Goal: Task Accomplishment & Management: Use online tool/utility

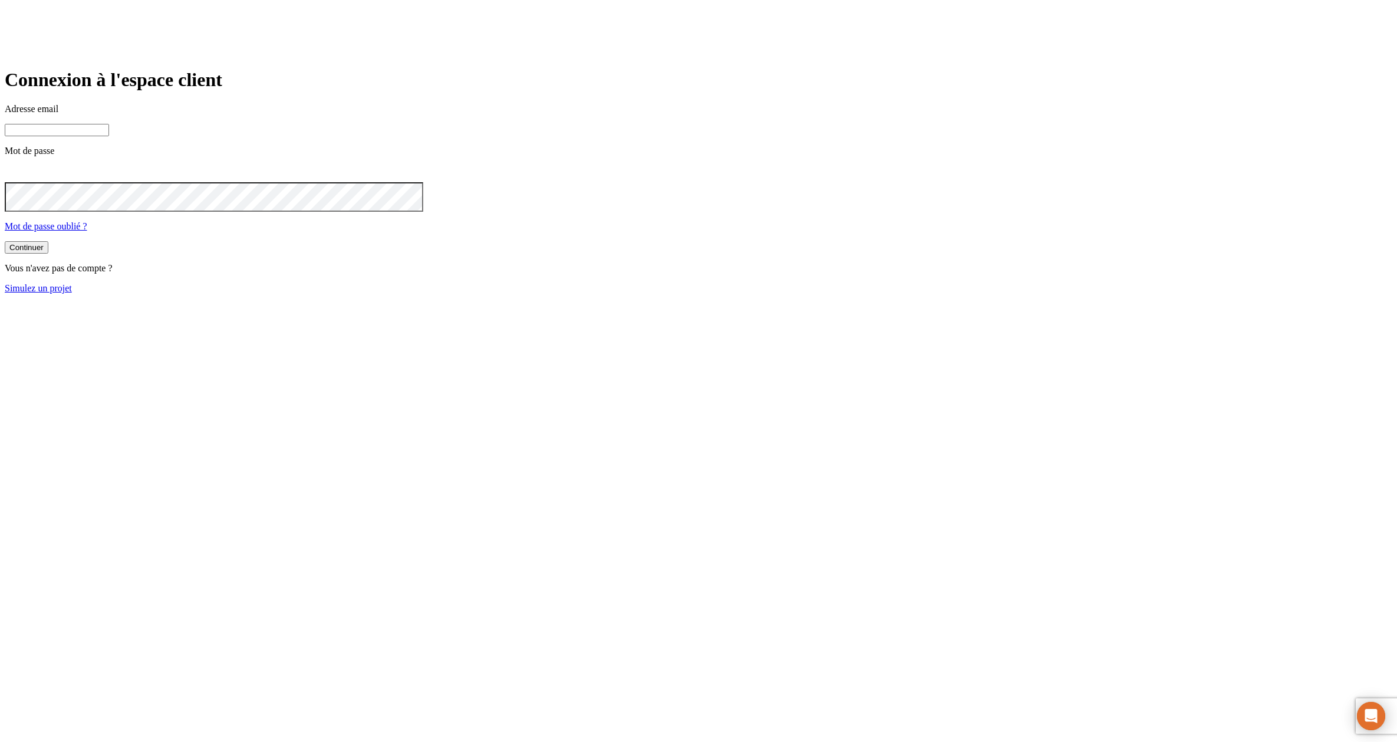
click at [72, 293] on link "Simulez un projet" at bounding box center [38, 288] width 67 height 10
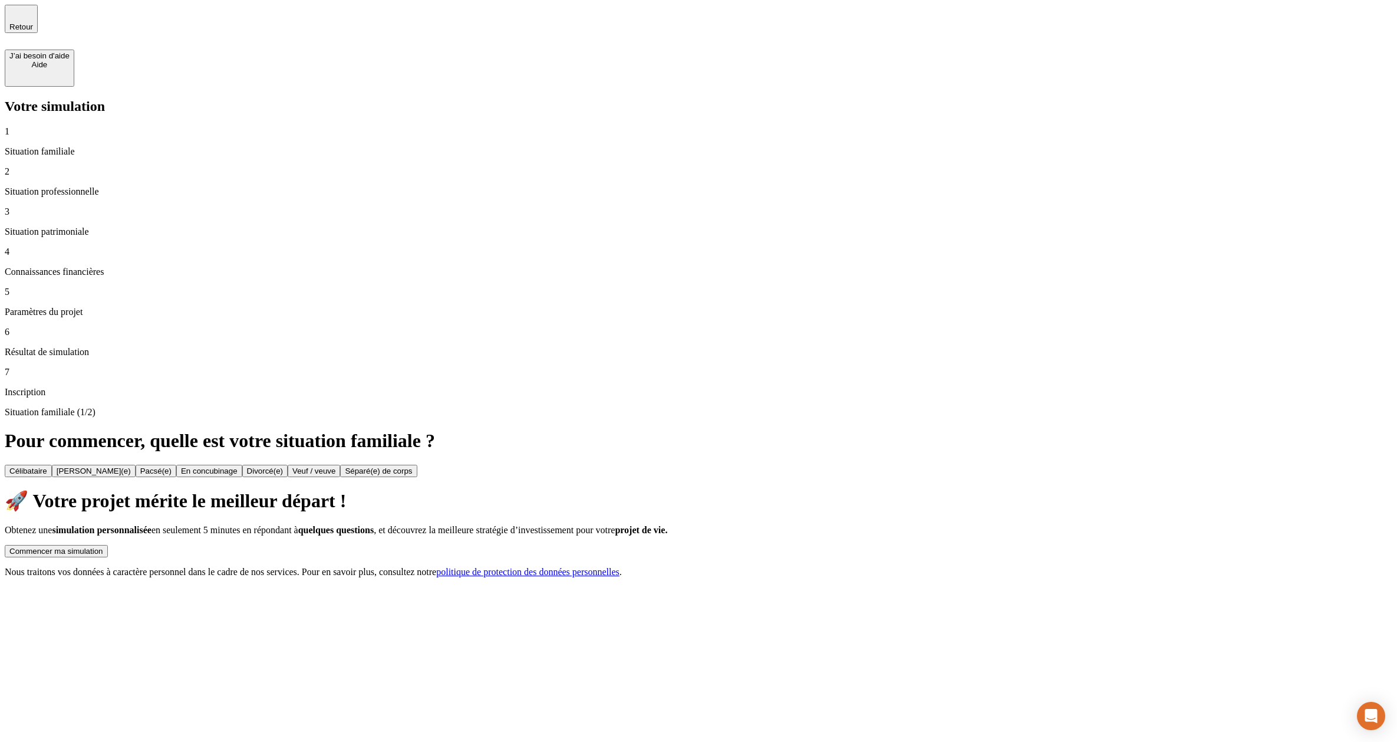
click at [103, 546] on div "Commencer ma simulation" at bounding box center [56, 550] width 94 height 9
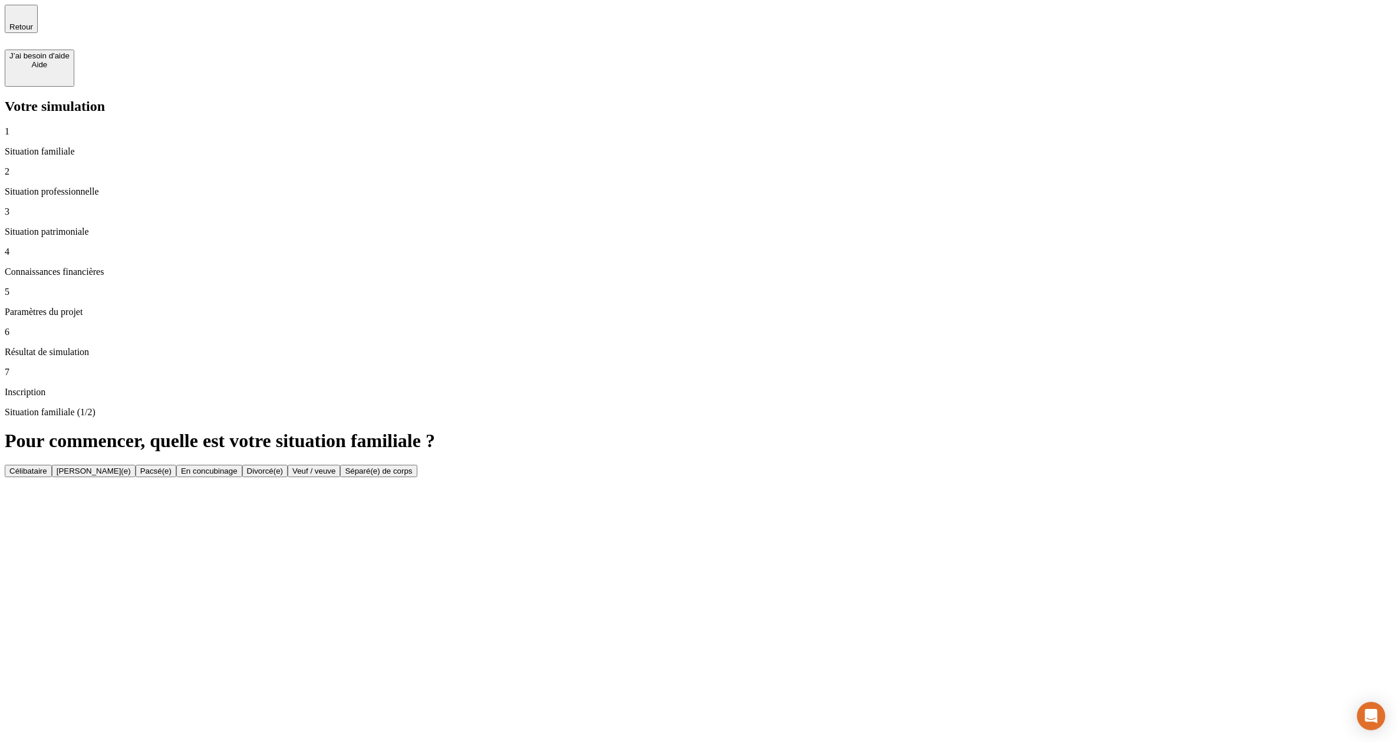
click at [52, 465] on button "Célibataire" at bounding box center [28, 471] width 47 height 12
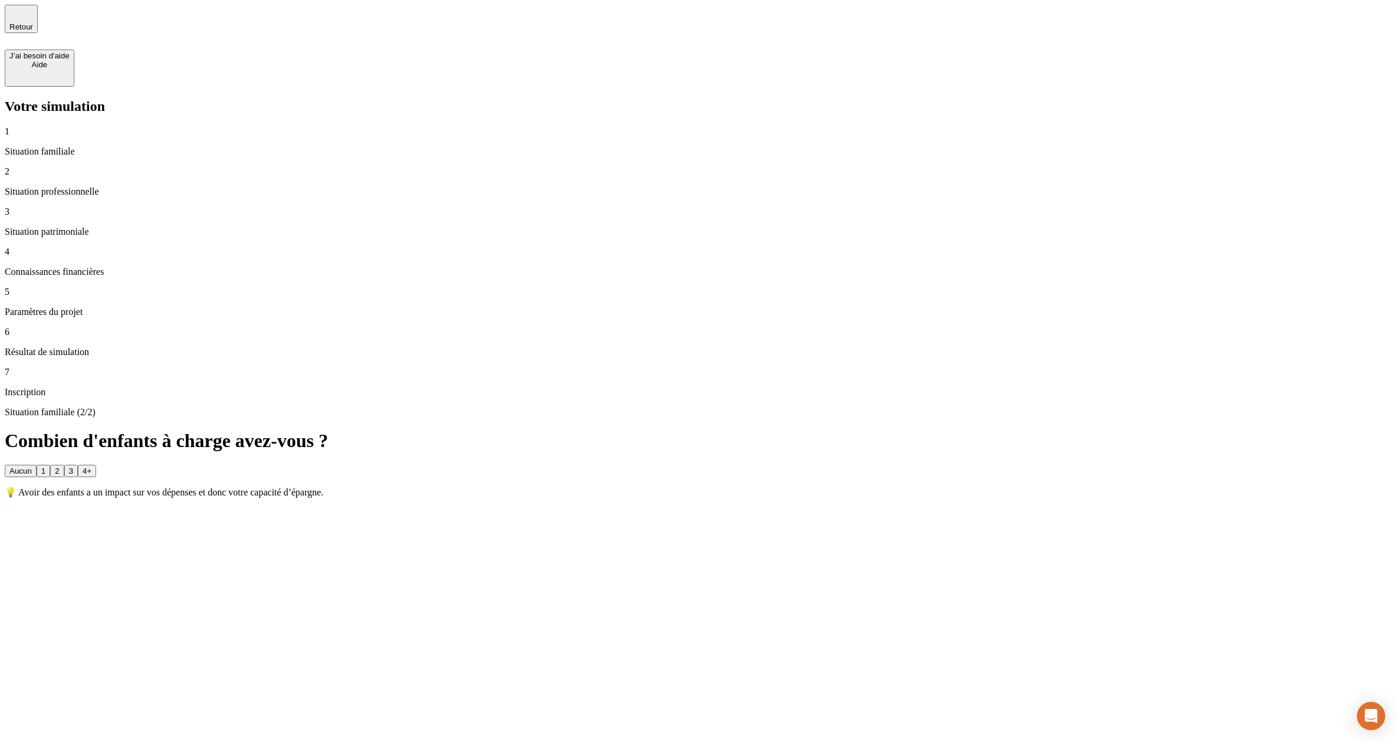
click at [37, 465] on button "Aucun" at bounding box center [21, 471] width 32 height 12
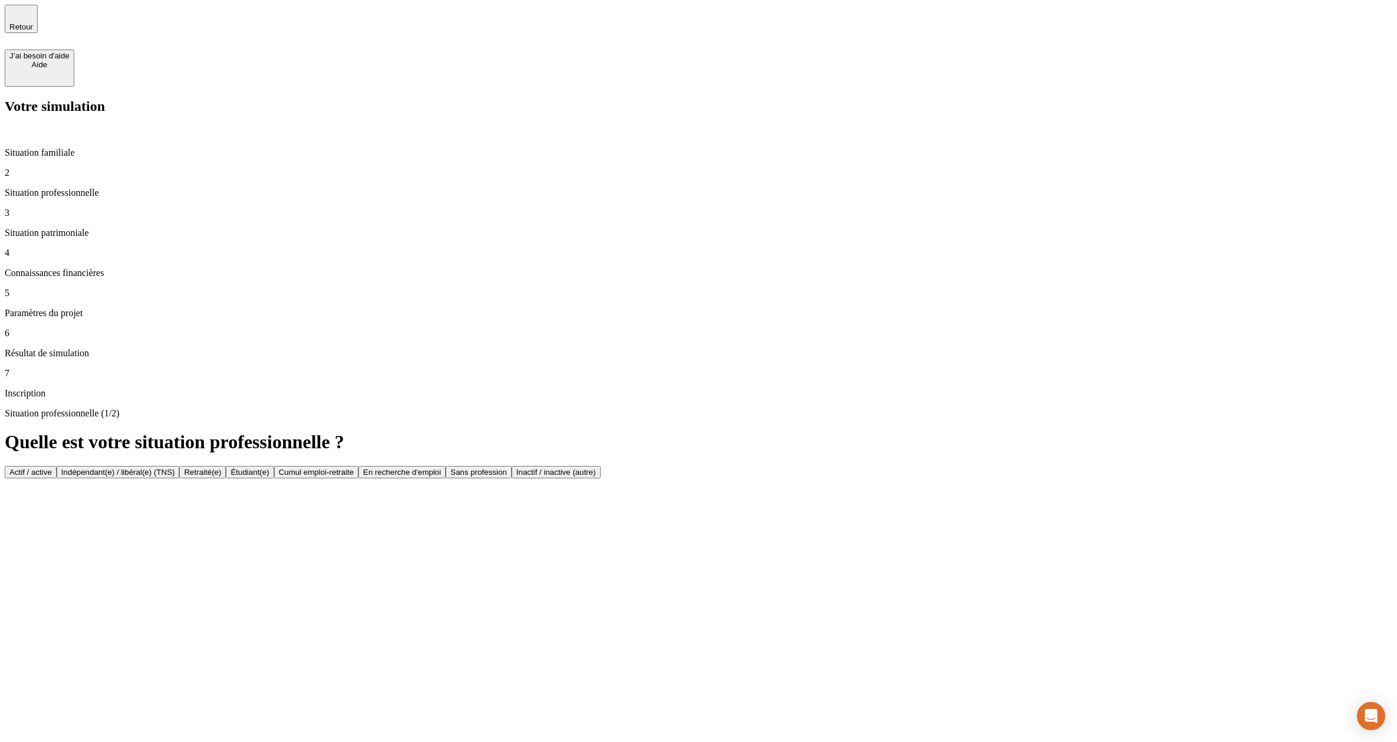
click at [57, 466] on button "Actif / active" at bounding box center [31, 472] width 52 height 12
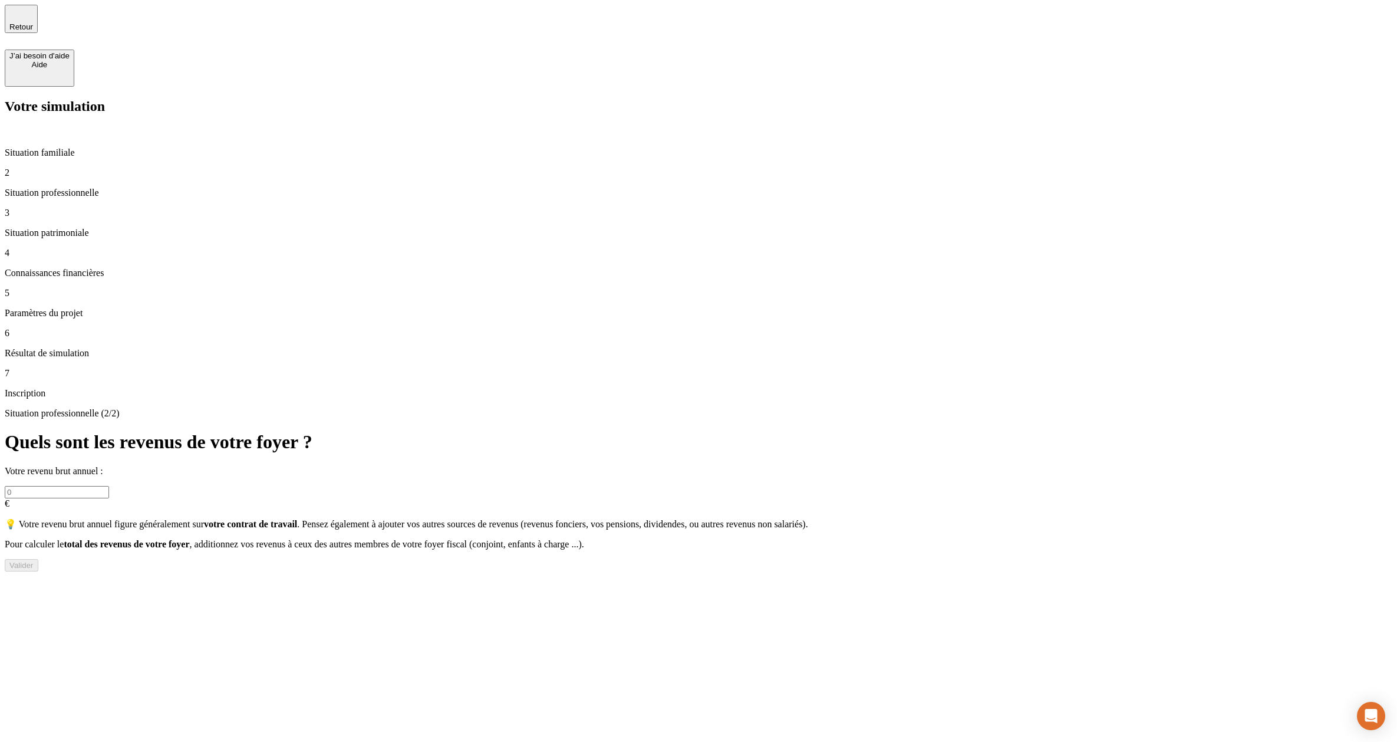
click at [109, 486] on input "text" at bounding box center [57, 492] width 104 height 12
type input "80 000"
click at [38, 559] on button "Valider" at bounding box center [22, 565] width 34 height 12
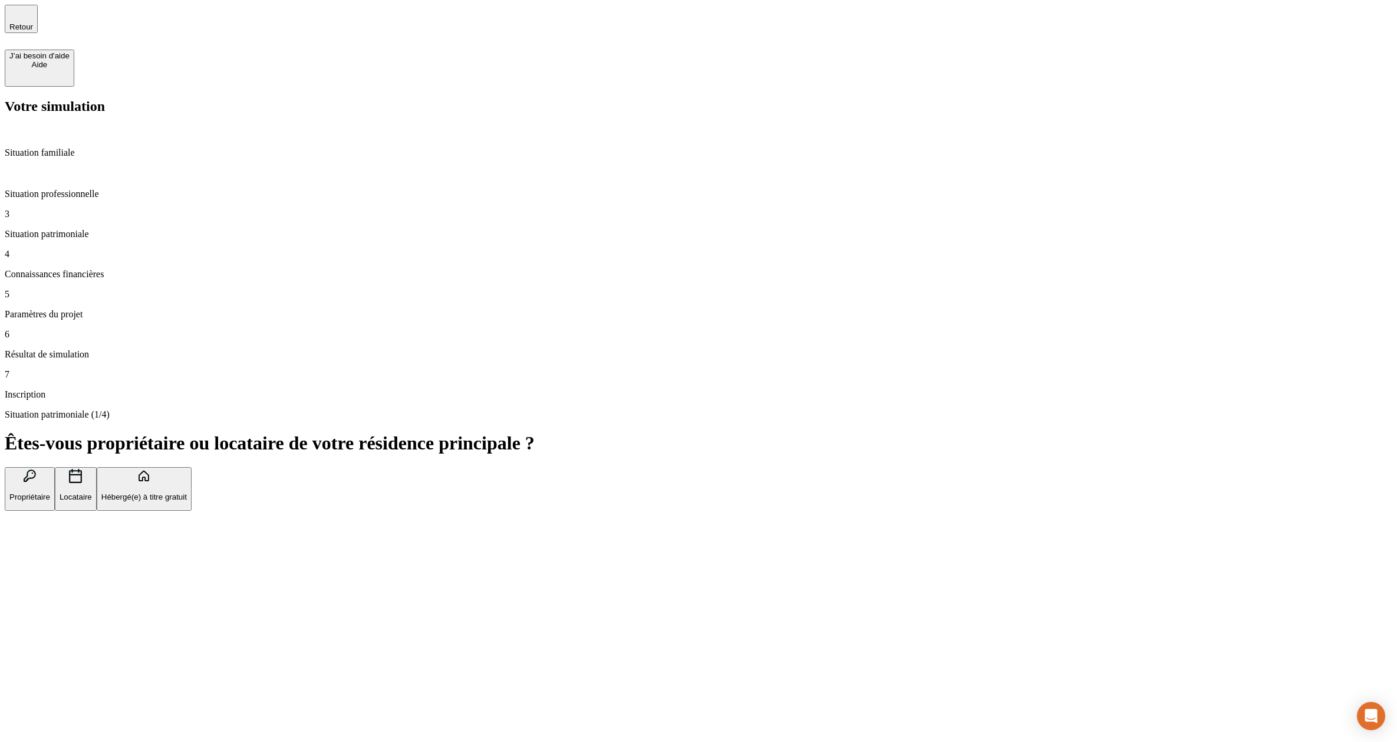
click at [55, 467] on button "Propriétaire" at bounding box center [30, 489] width 50 height 44
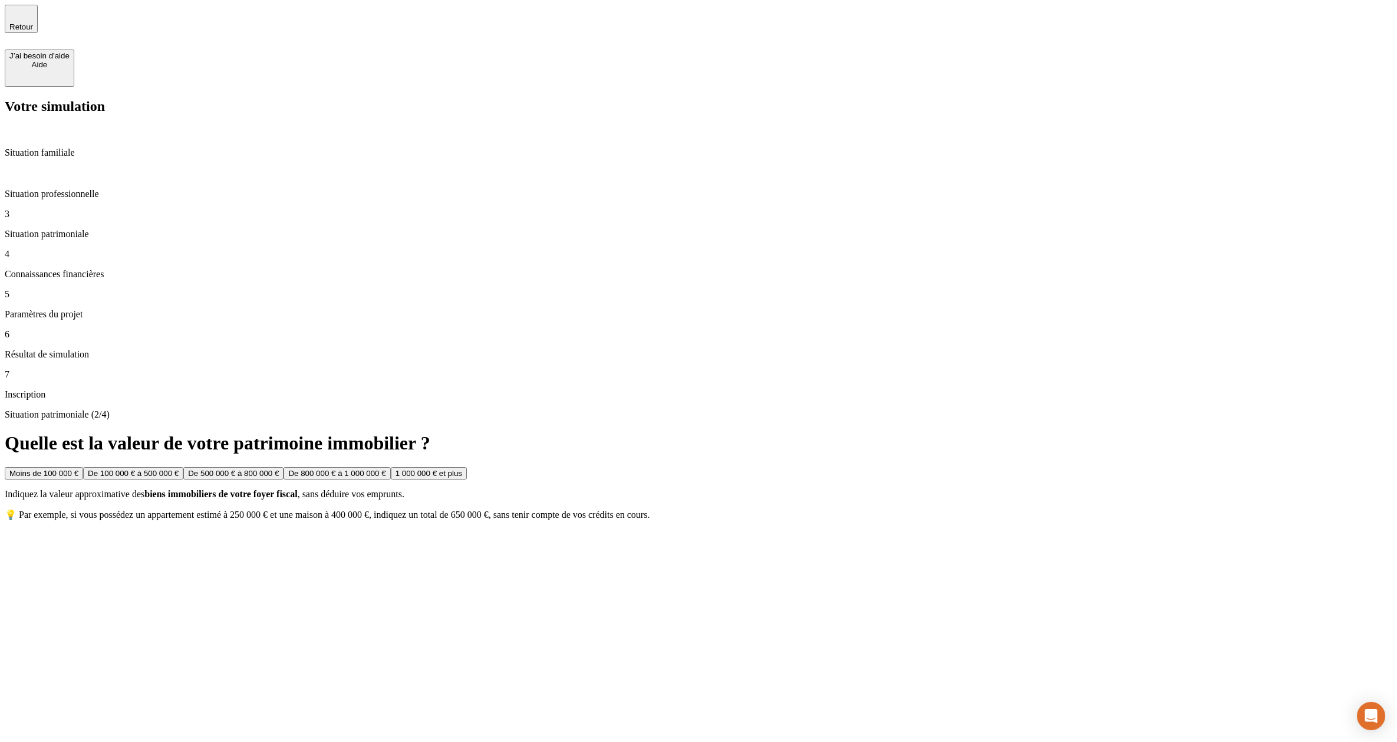
click at [83, 467] on button "Moins de 100 000 €" at bounding box center [44, 473] width 78 height 12
click at [270, 469] on div "De 100 000 € à 500 000 €" at bounding box center [224, 473] width 91 height 9
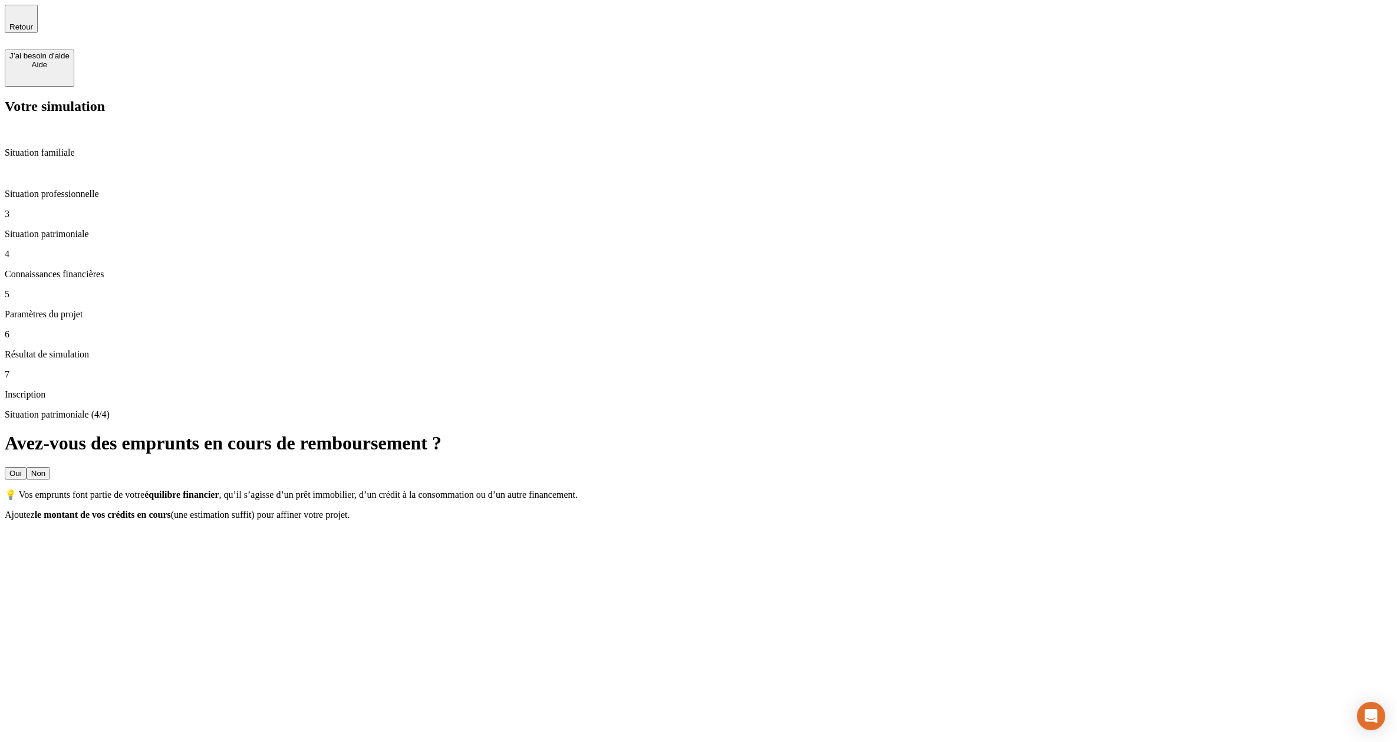
click at [27, 467] on button "Oui" at bounding box center [16, 473] width 22 height 12
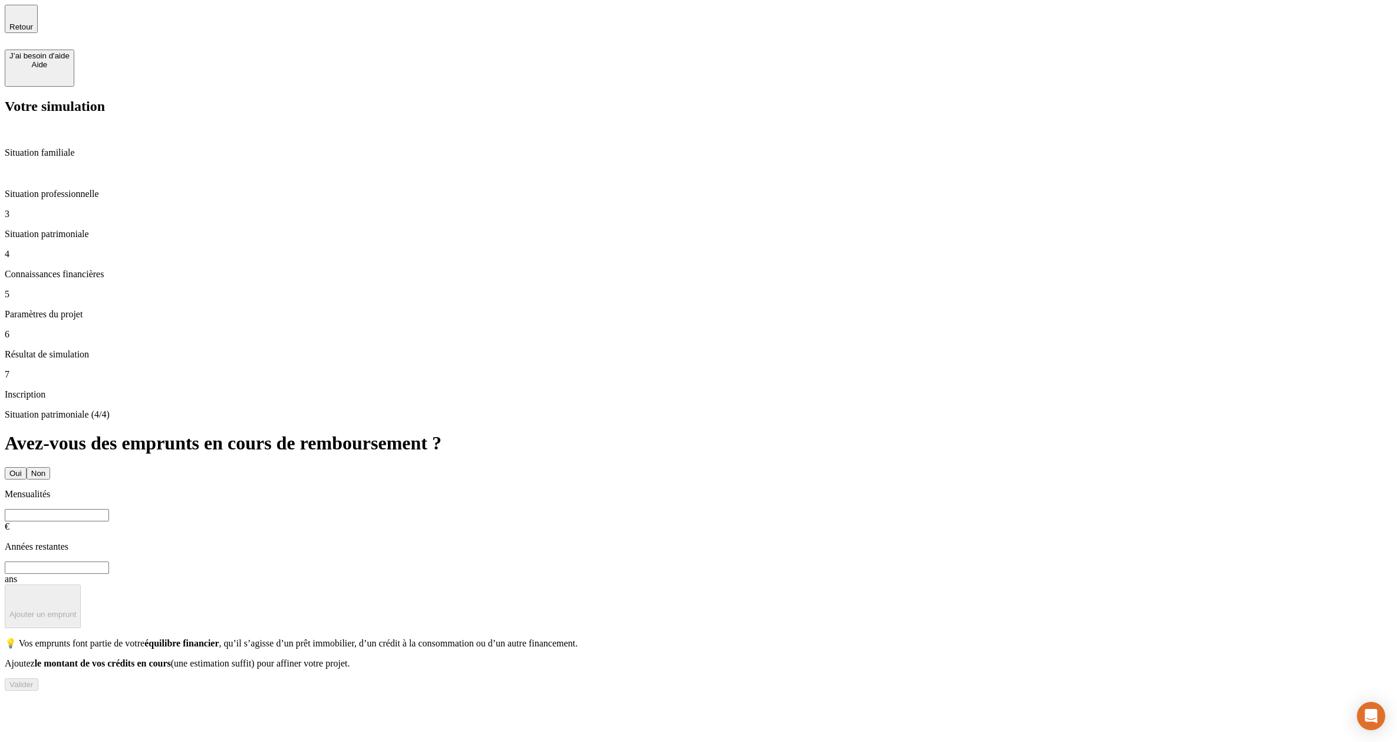
click at [109, 509] on input "text" at bounding box center [57, 515] width 104 height 12
type input "1 500"
click at [109, 561] on input "text" at bounding box center [57, 567] width 104 height 12
type input "18"
click at [34, 680] on div "Valider" at bounding box center [21, 684] width 24 height 9
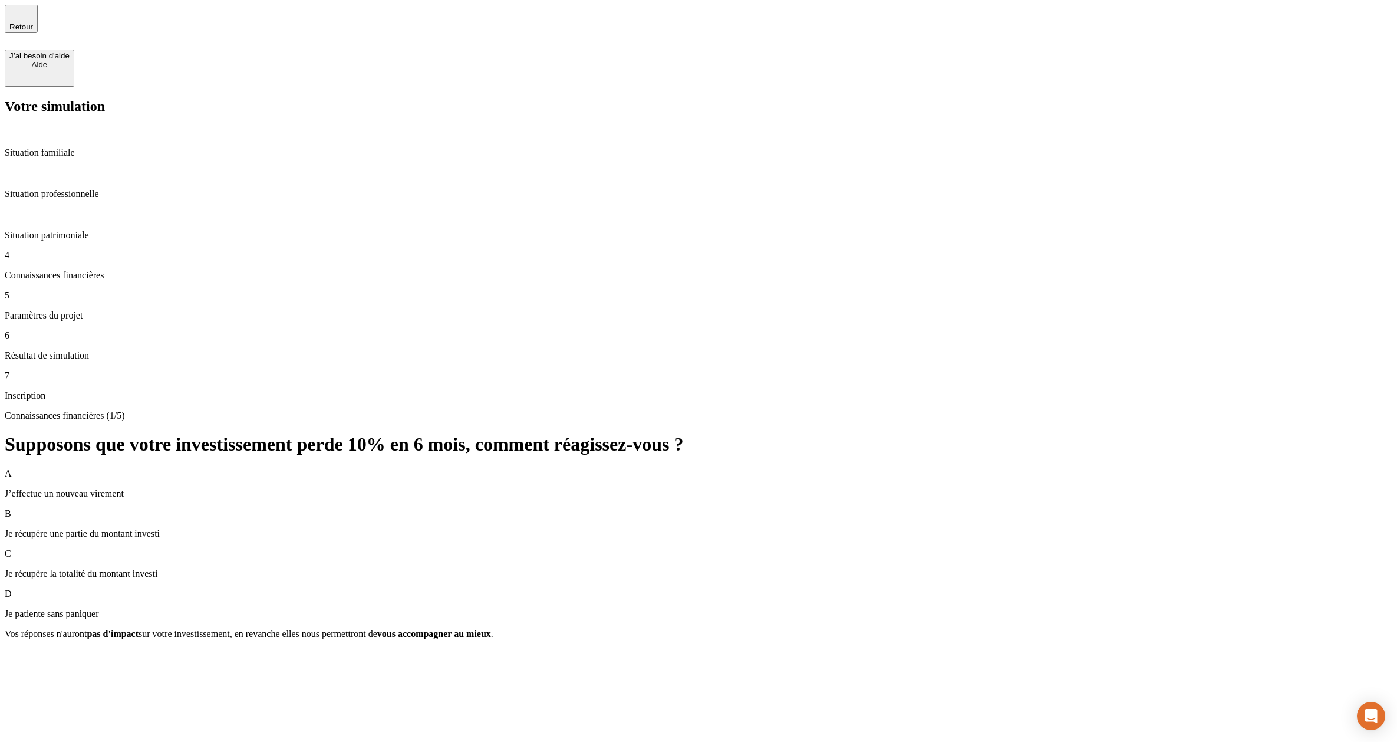
click at [509, 568] on p "Je récupère la totalité du montant investi" at bounding box center [699, 573] width 1388 height 11
click at [34, 650] on div "Valider" at bounding box center [21, 654] width 24 height 9
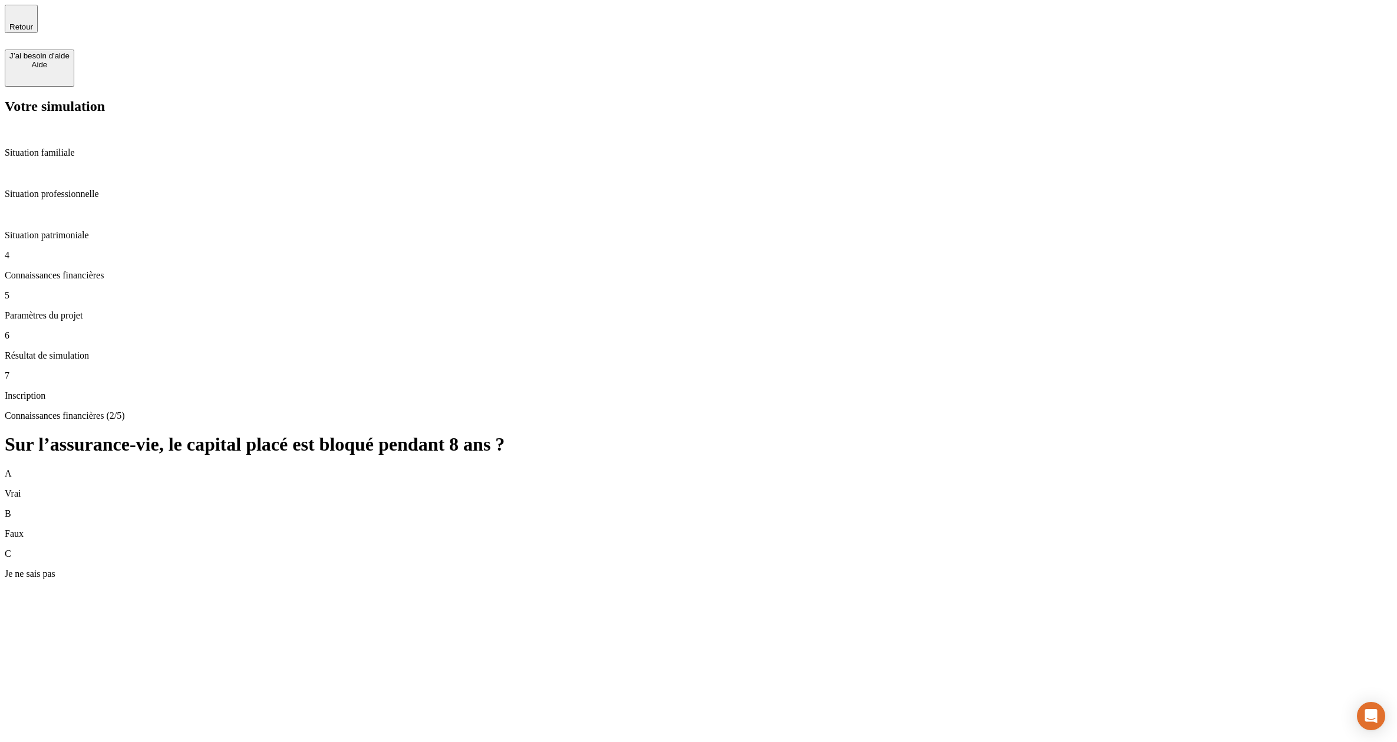
click at [526, 548] on div "C Je ne sais pas" at bounding box center [699, 563] width 1388 height 31
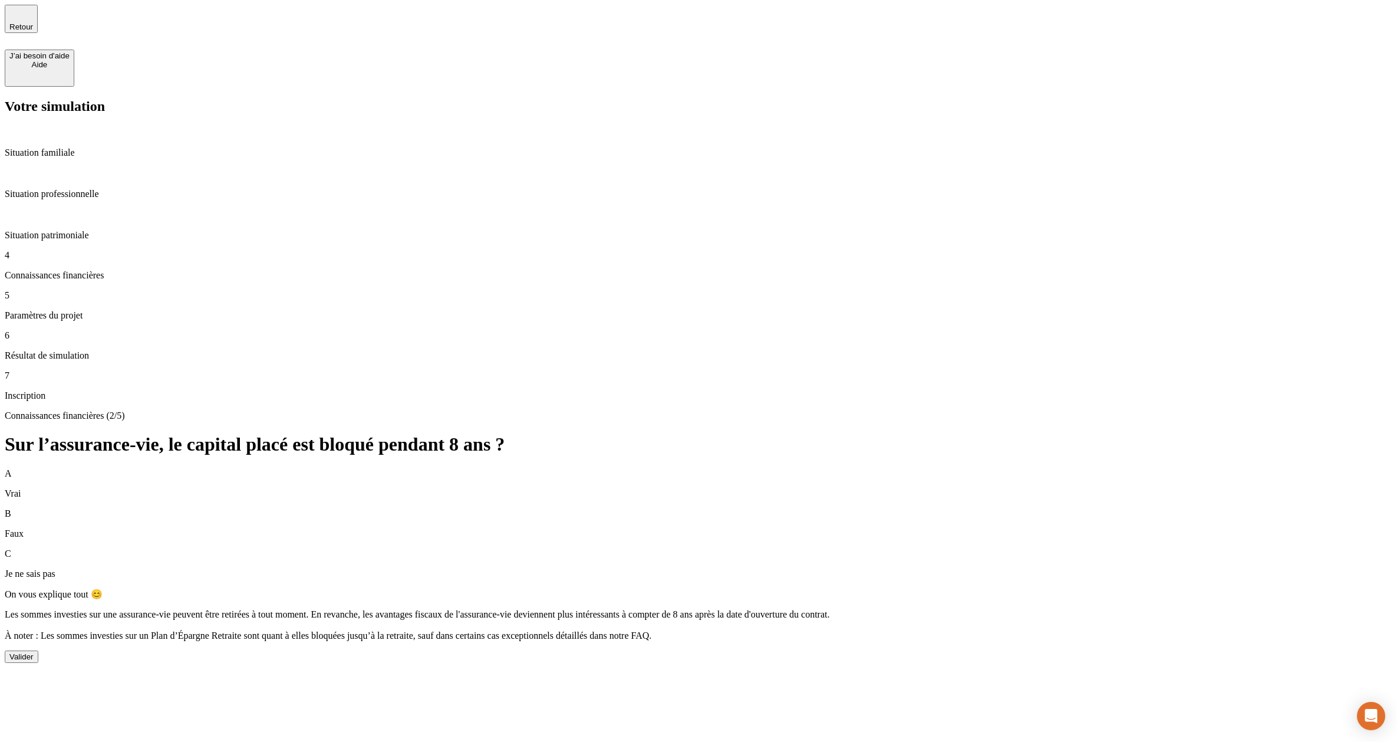
drag, startPoint x: 757, startPoint y: 440, endPoint x: 744, endPoint y: 418, distance: 25.7
click at [34, 652] on div "Valider" at bounding box center [21, 656] width 24 height 9
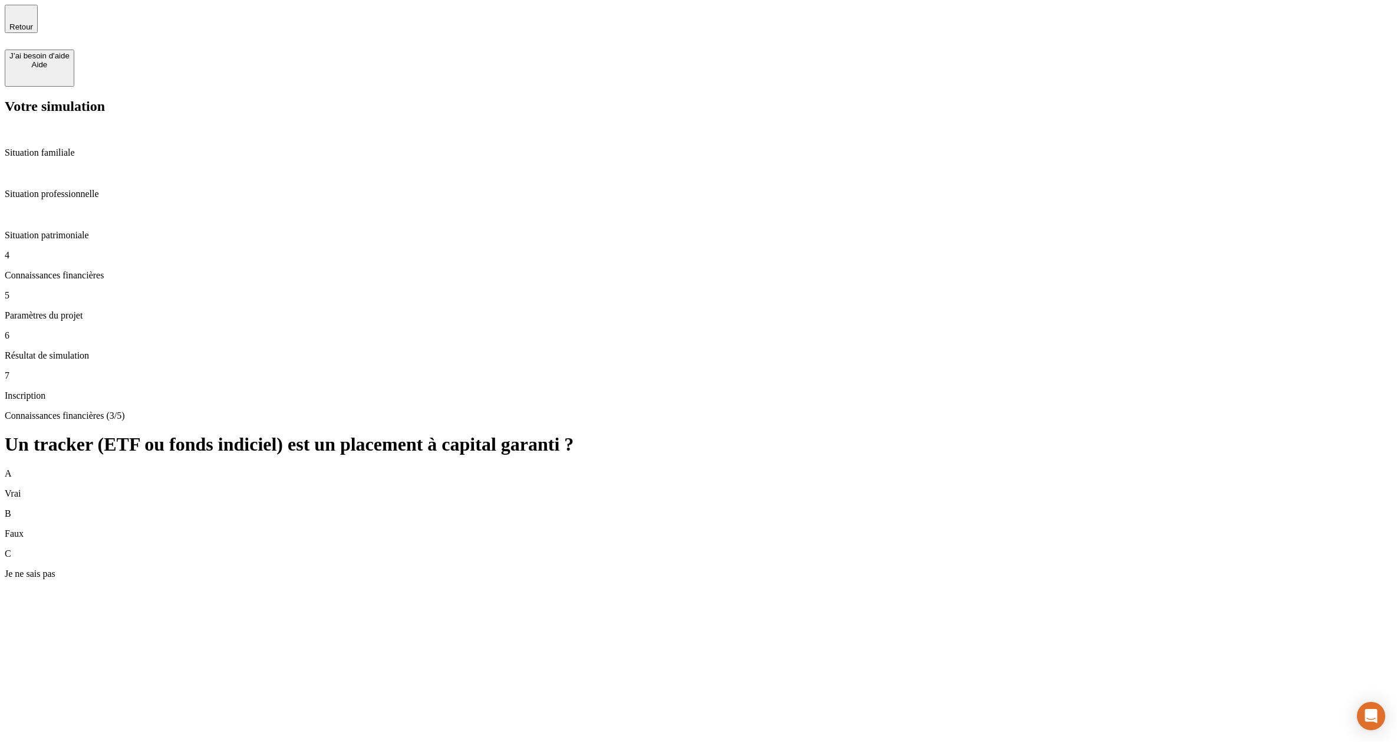
click at [479, 508] on div "B Faux" at bounding box center [699, 523] width 1388 height 31
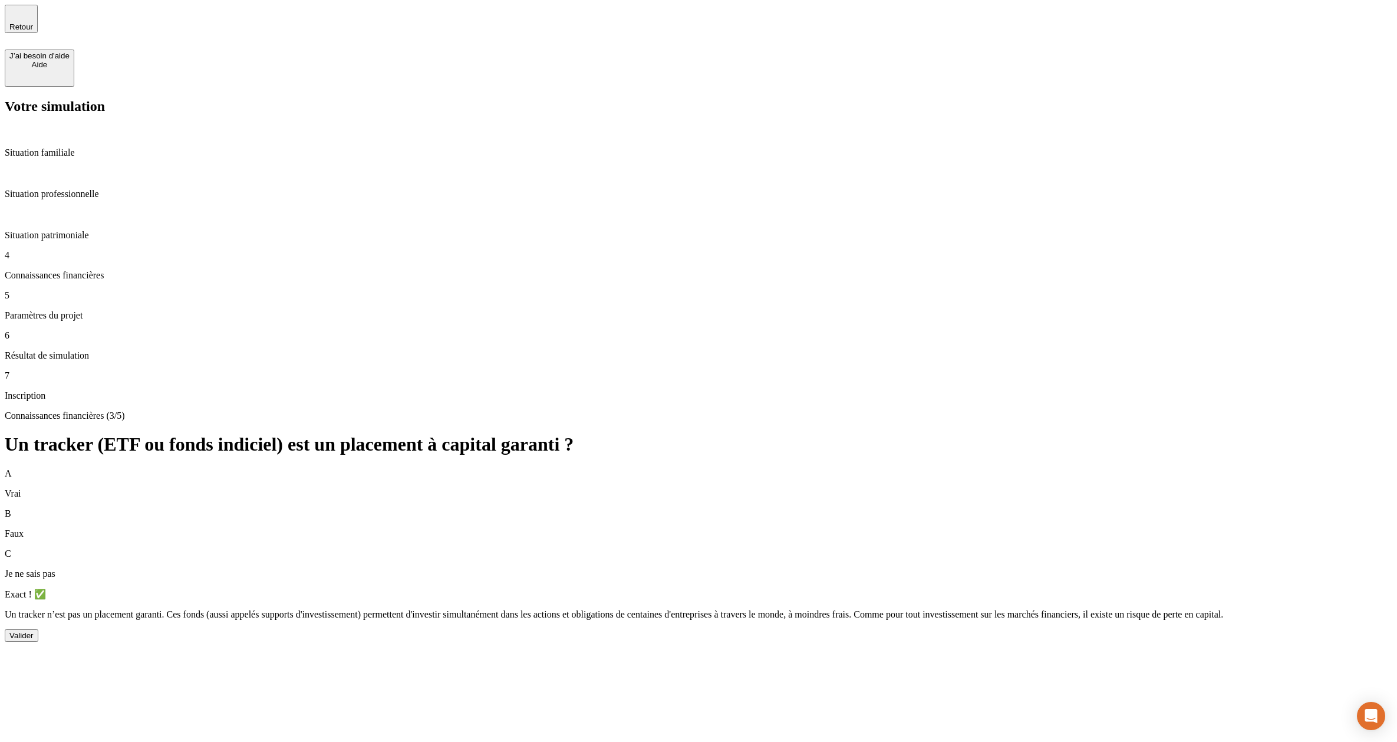
click at [34, 631] on div "Valider" at bounding box center [21, 635] width 24 height 9
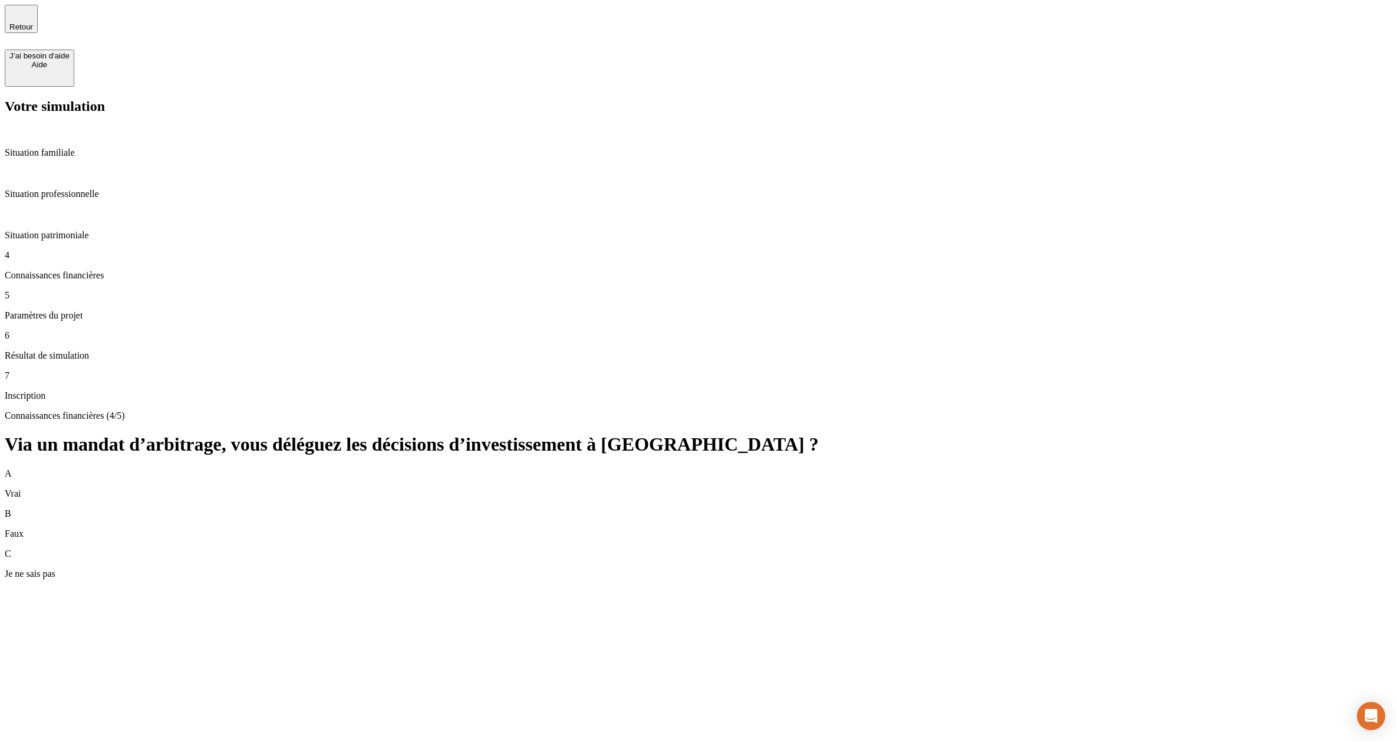
click at [470, 508] on div "B Faux" at bounding box center [699, 523] width 1388 height 31
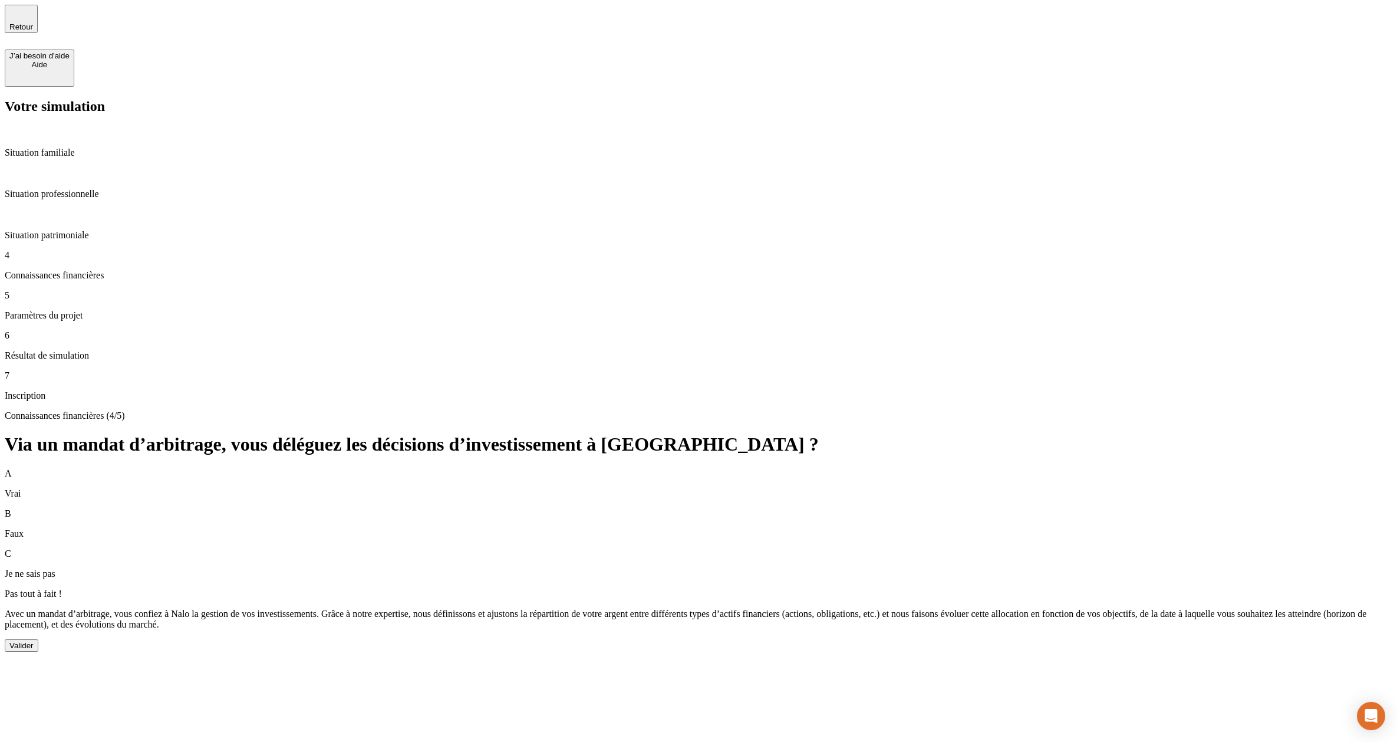
click at [38, 639] on button "Valider" at bounding box center [22, 645] width 34 height 12
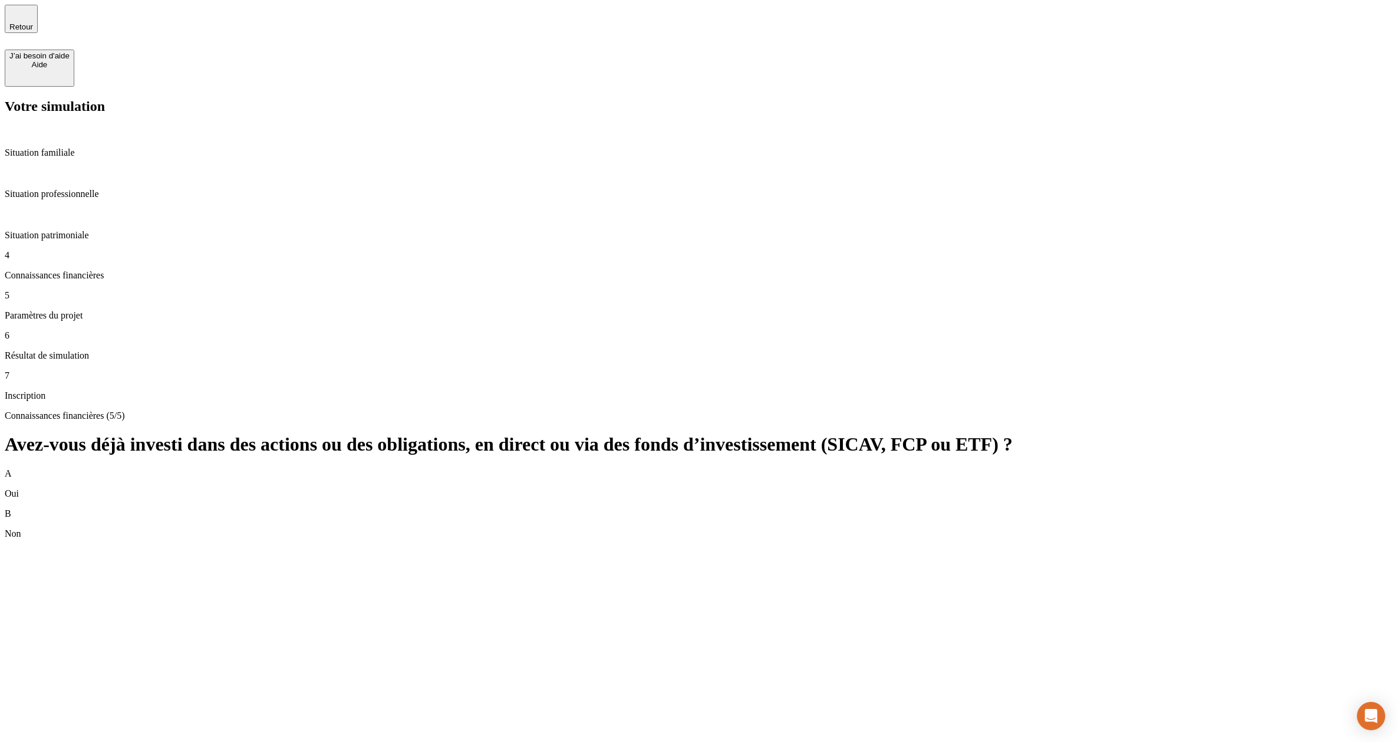
click at [490, 468] on div "A Oui" at bounding box center [699, 483] width 1388 height 31
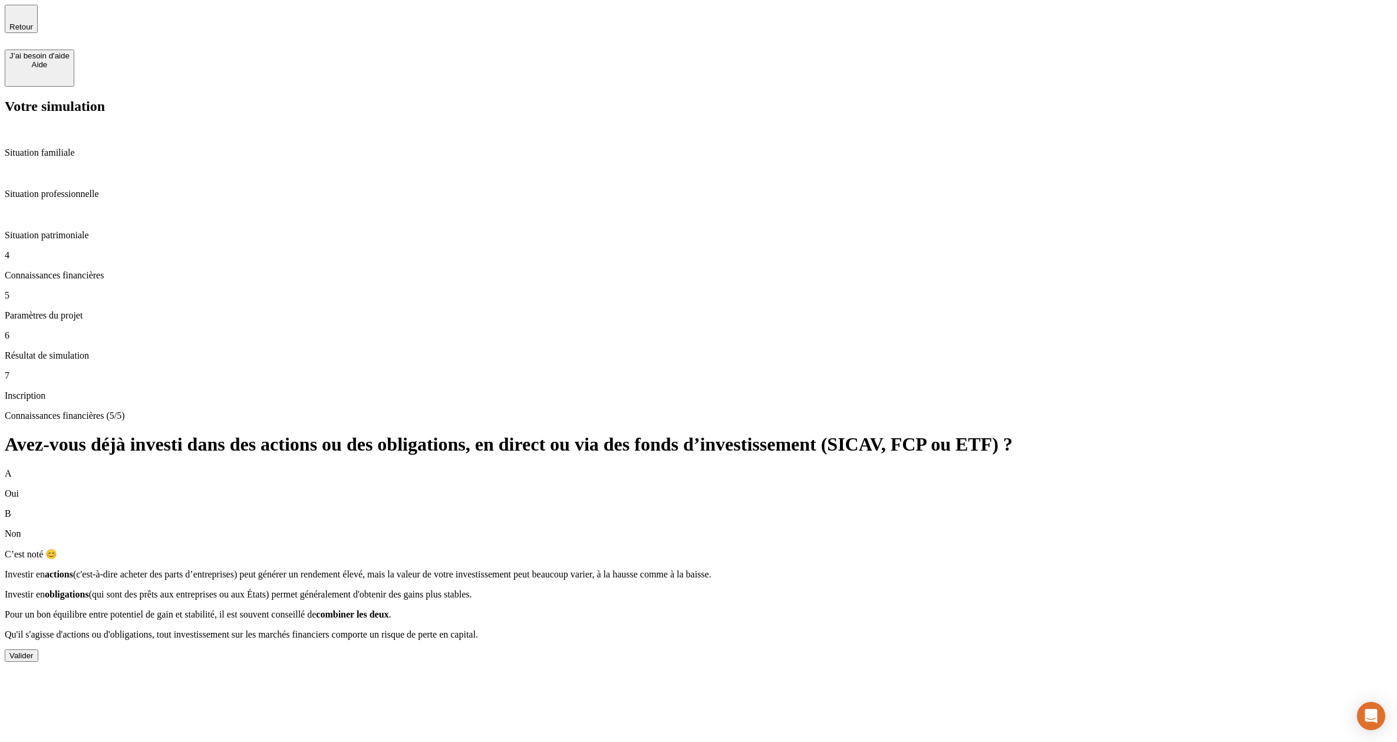
click at [34, 651] on div "Valider" at bounding box center [21, 655] width 24 height 9
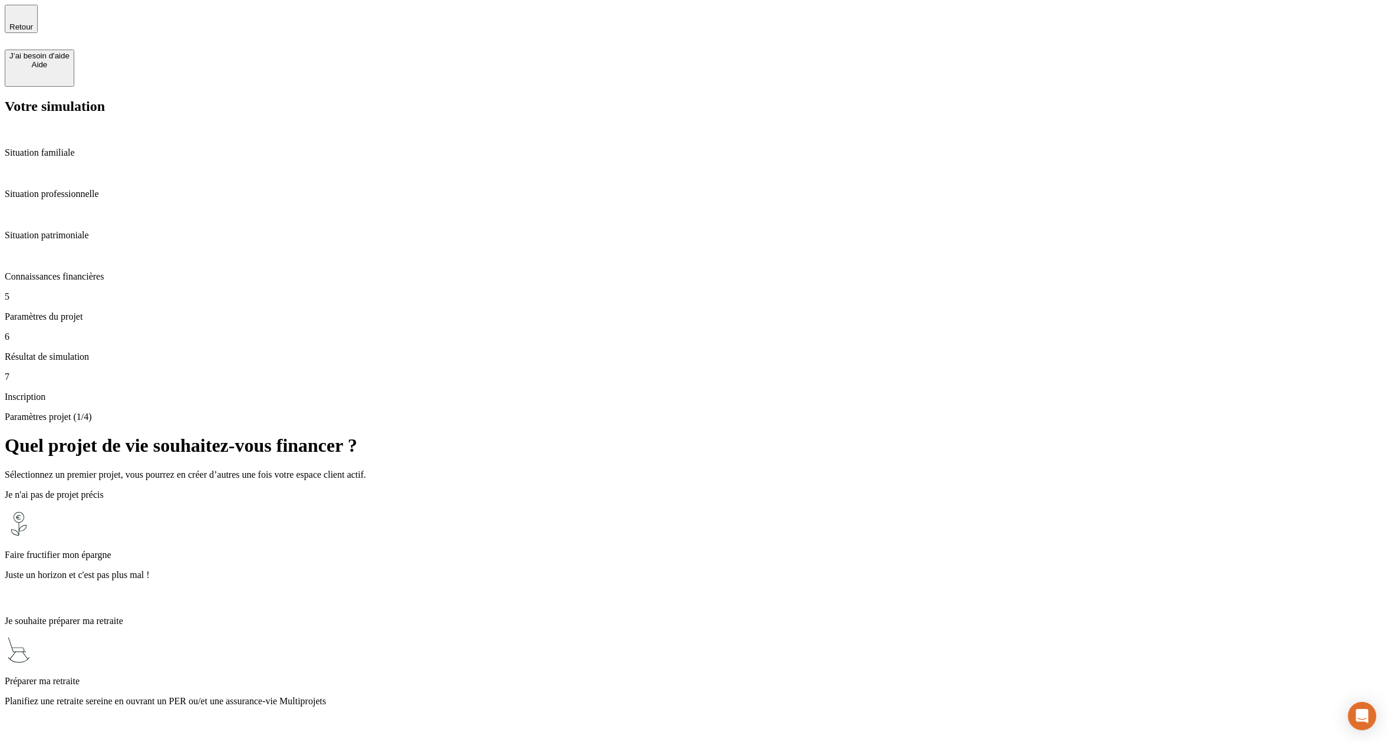
click at [514, 549] on p "Faire fructifier mon épargne" at bounding box center [694, 554] width 1379 height 11
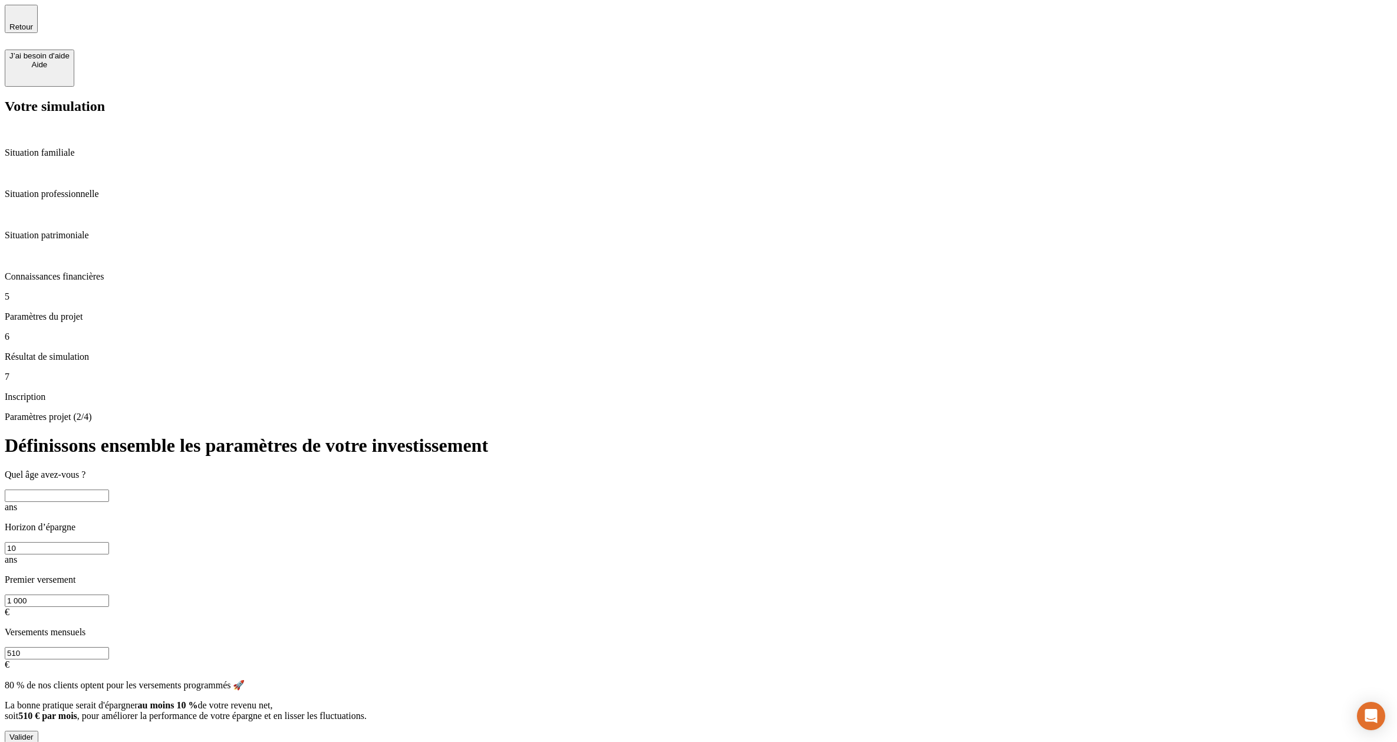
click at [109, 489] on input "text" at bounding box center [57, 495] width 104 height 12
type input "35"
click at [34, 732] on div "Valider" at bounding box center [21, 736] width 24 height 9
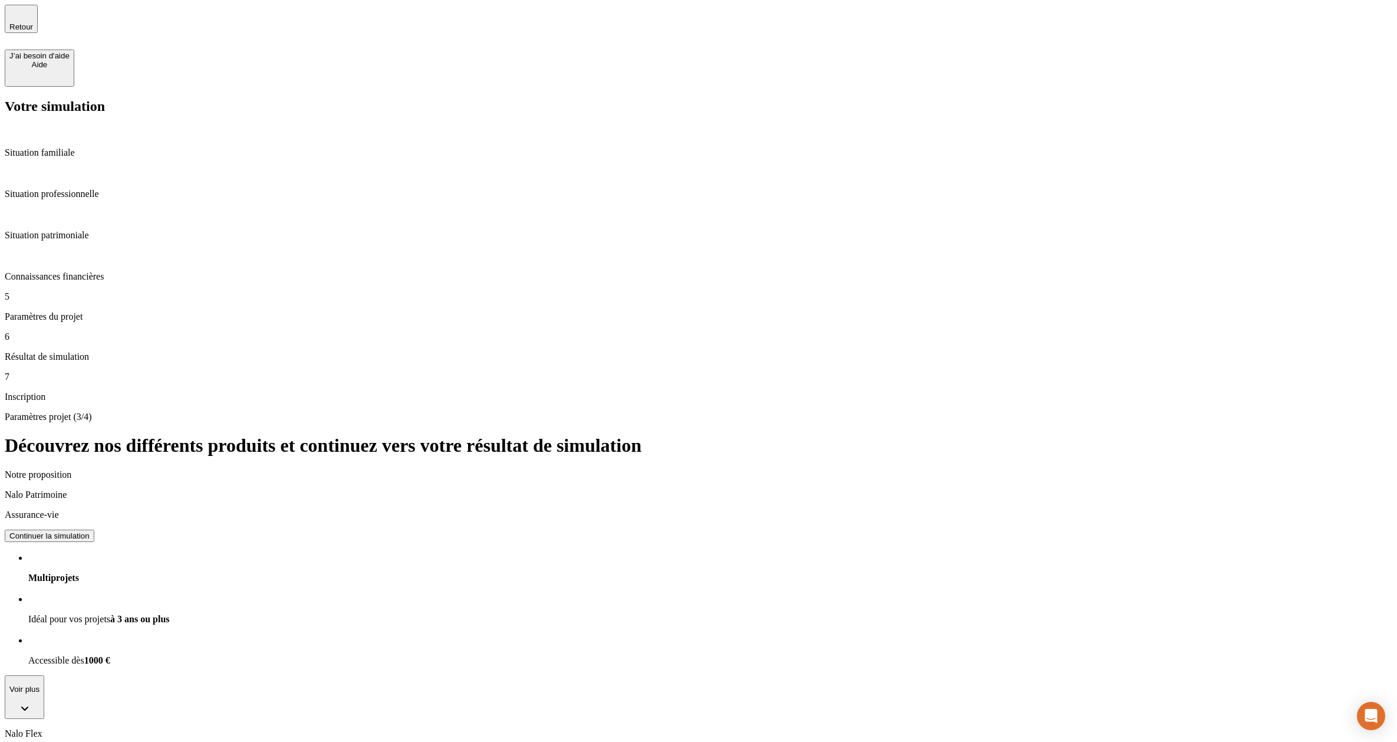
click at [90, 531] on div "Continuer la simulation" at bounding box center [49, 535] width 80 height 9
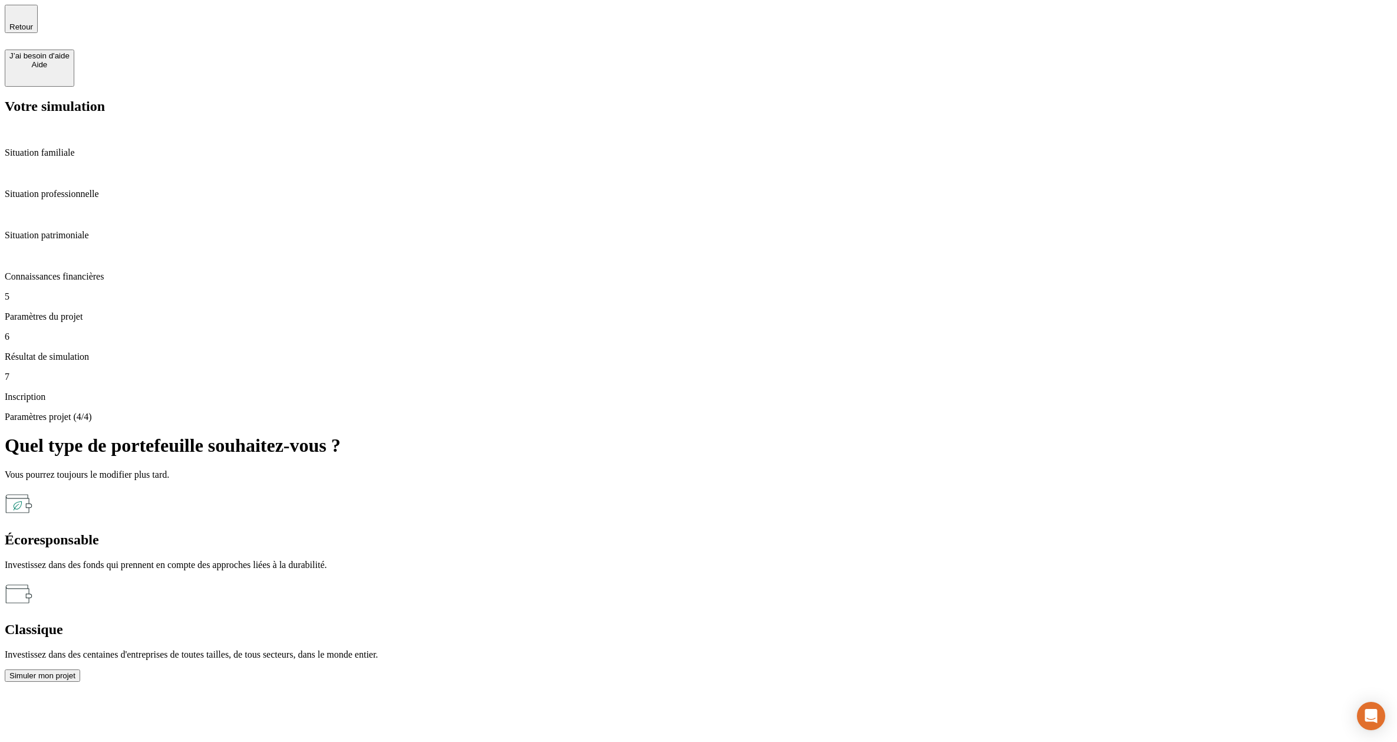
click at [578, 621] on div "Classique" at bounding box center [699, 629] width 1388 height 16
click at [575, 621] on div "Classique" at bounding box center [699, 629] width 1388 height 16
click at [131, 271] on p "Connaissances financières" at bounding box center [699, 276] width 1388 height 11
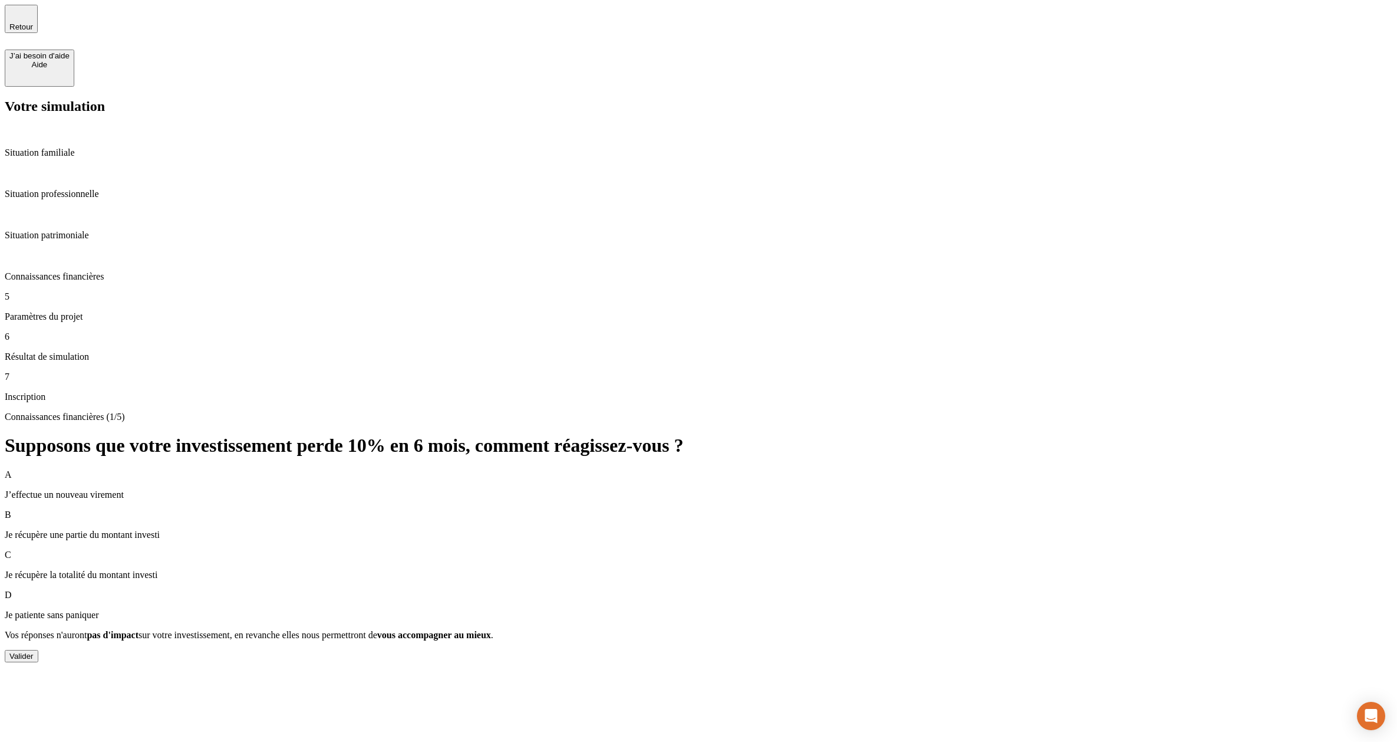
click at [95, 311] on p "Paramètres du projet" at bounding box center [699, 316] width 1388 height 11
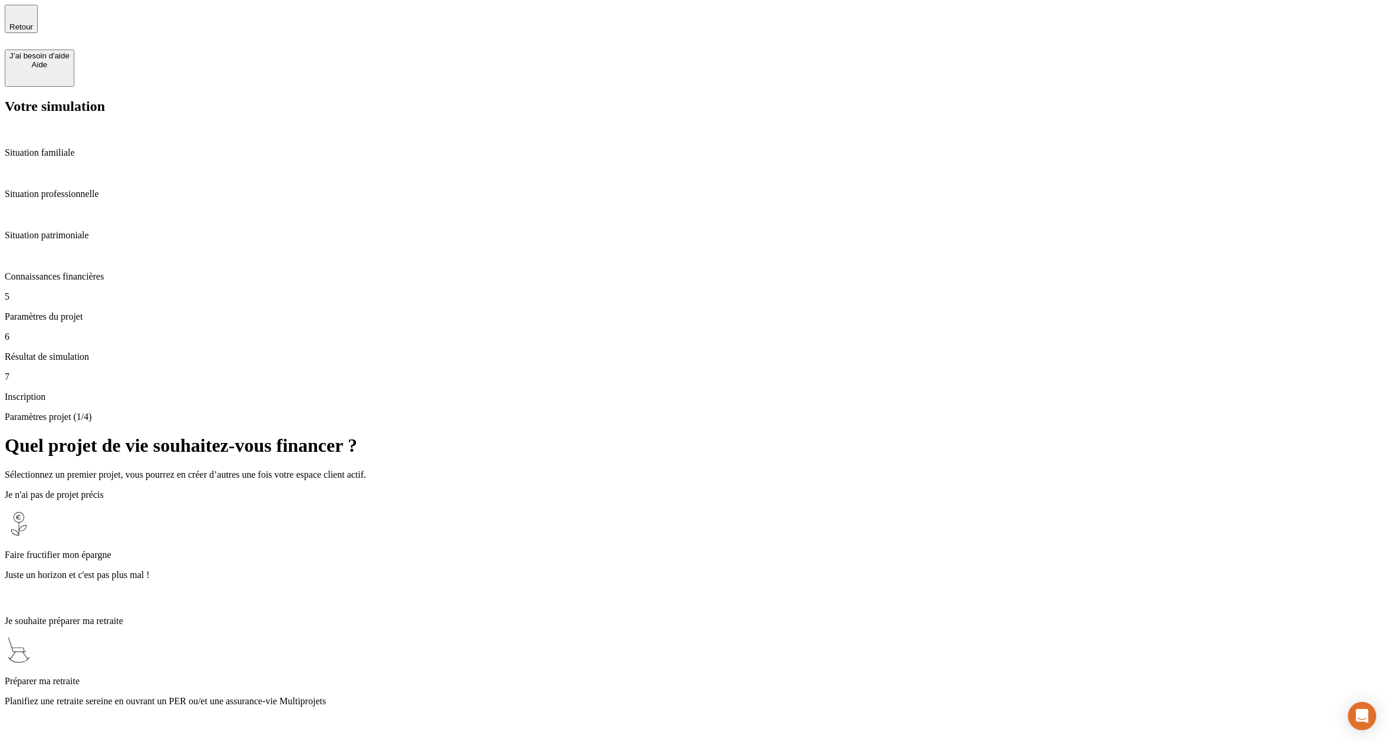
click at [533, 509] on div "Faire fructifier mon épargne Juste un horizon et c'est pas plus mal !" at bounding box center [694, 557] width 1379 height 97
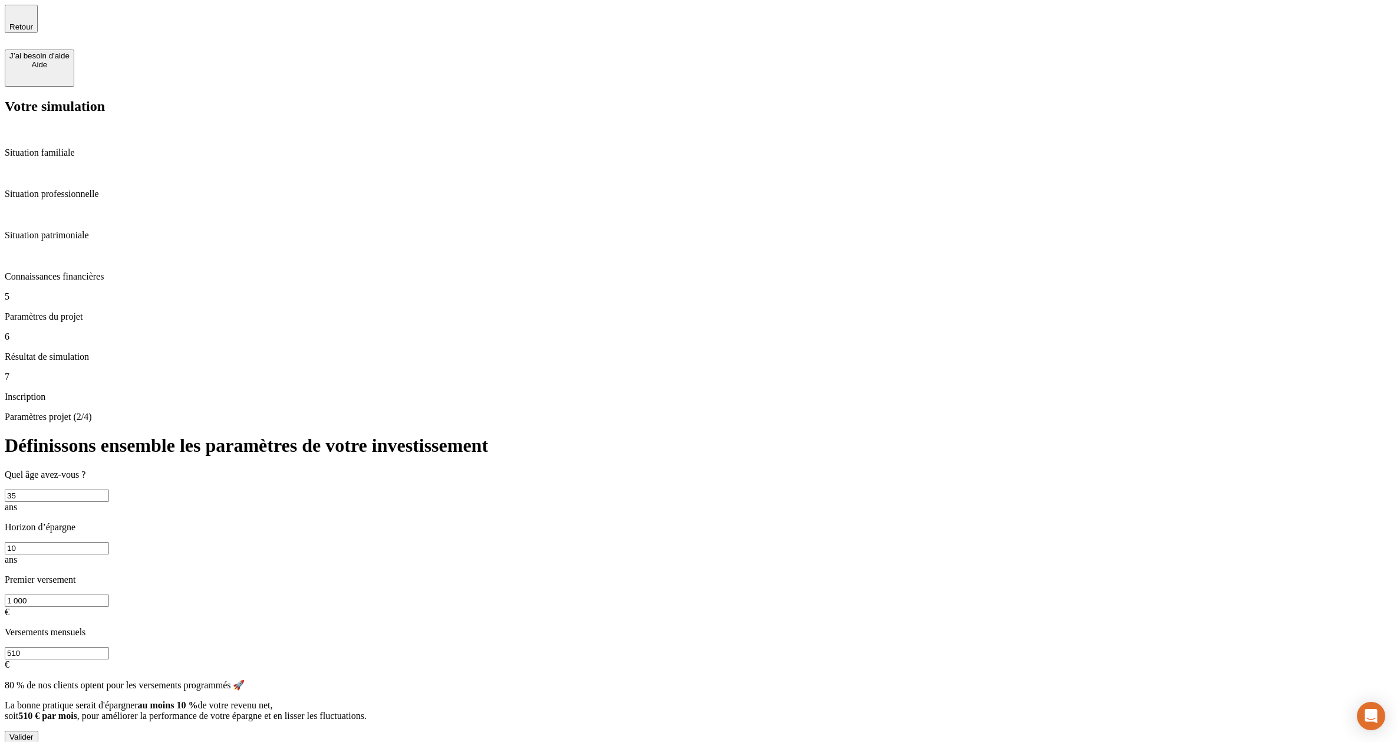
click at [34, 732] on div "Valider" at bounding box center [21, 736] width 24 height 9
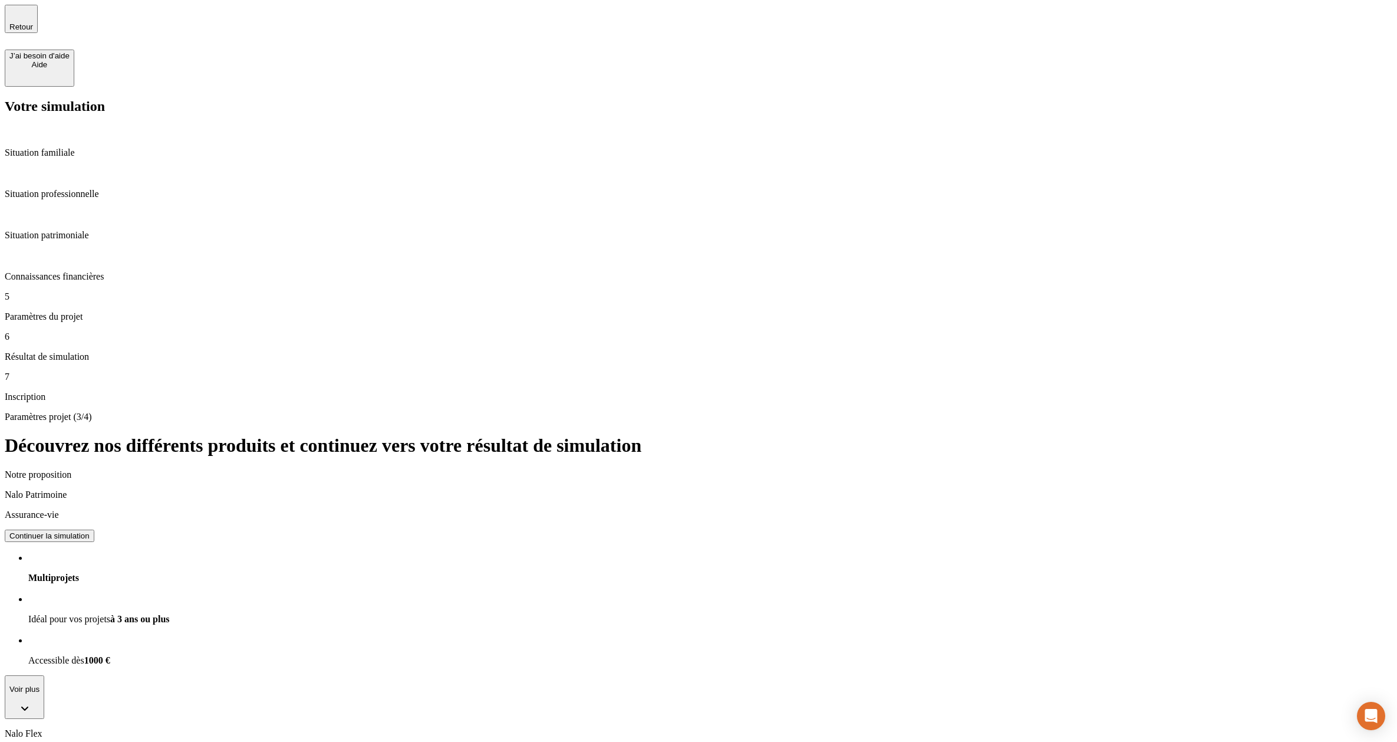
click at [94, 529] on button "Continuer la simulation" at bounding box center [50, 535] width 90 height 12
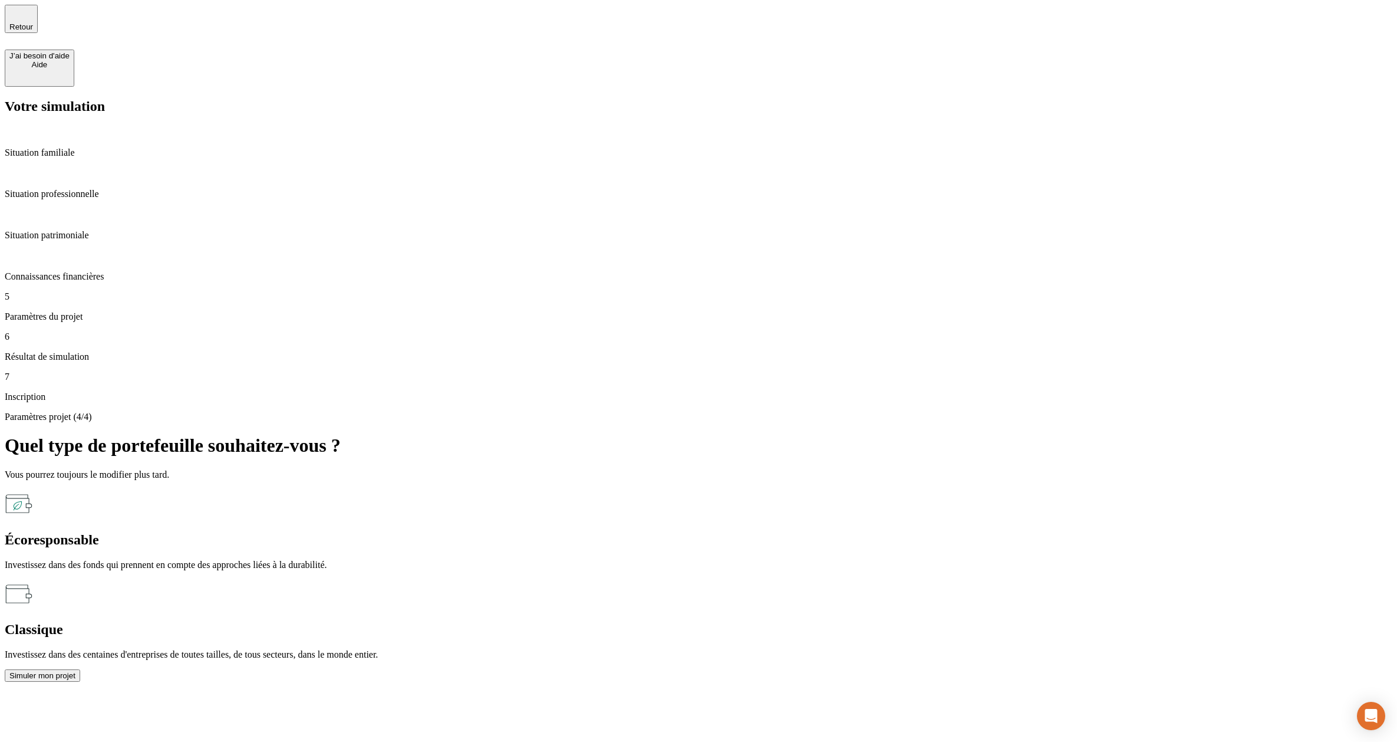
click at [80, 669] on button "Simuler mon projet" at bounding box center [42, 675] width 75 height 12
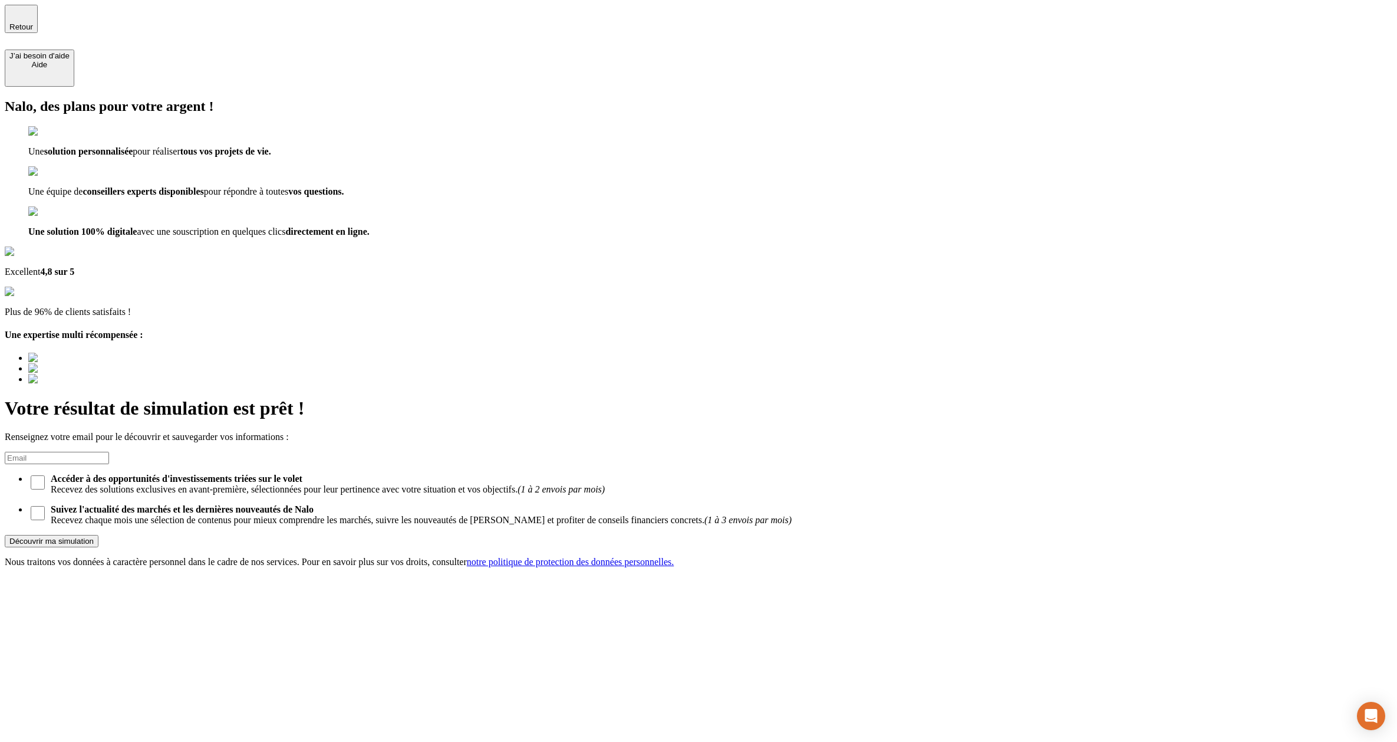
click at [109, 452] on input at bounding box center [57, 458] width 104 height 12
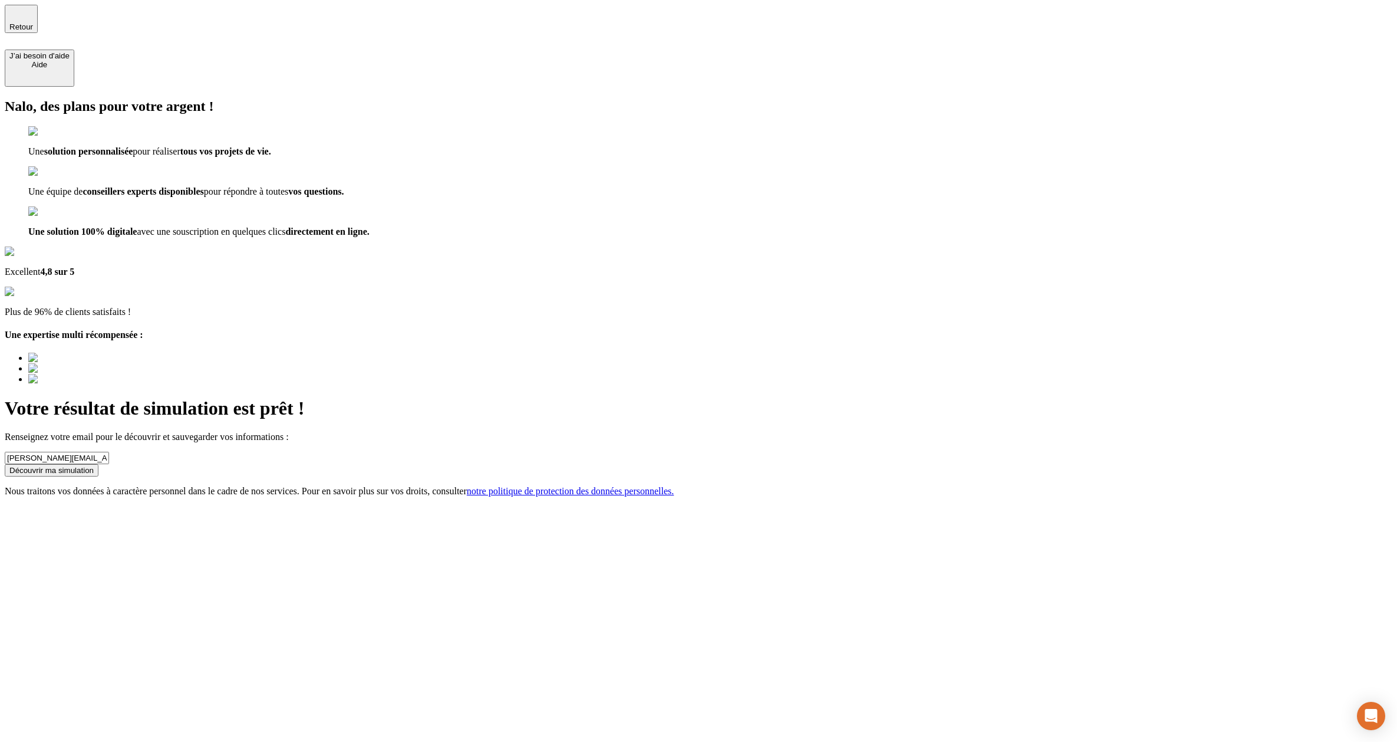
type input "[PERSON_NAME][EMAIL_ADDRESS][DOMAIN_NAME]"
click at [836, 397] on div "Votre résultat de simulation est prêt ! Renseignez votre email pour le découvri…" at bounding box center [699, 446] width 1388 height 99
click at [94, 466] on div "Découvrir ma simulation" at bounding box center [51, 470] width 84 height 9
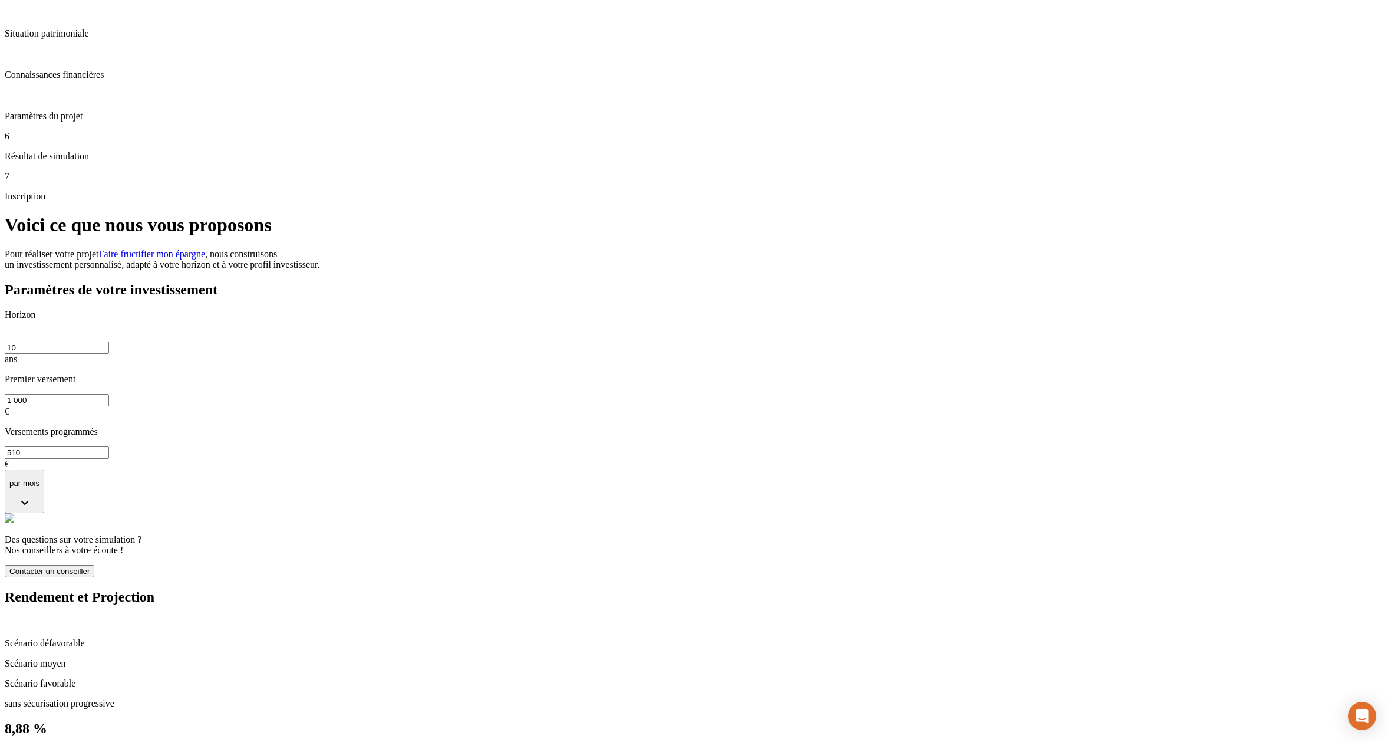
scroll to position [1321, 0]
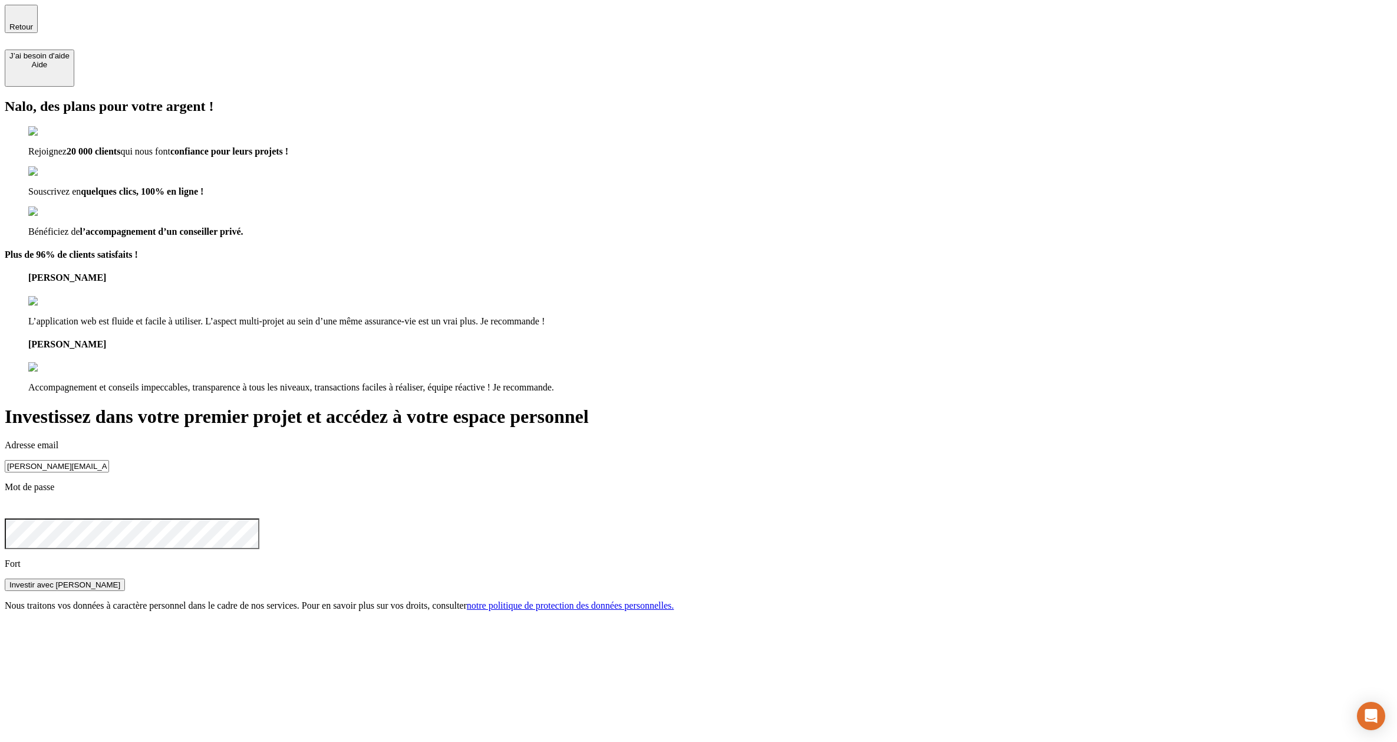
click at [120, 580] on div "Investir avec Nalo" at bounding box center [64, 584] width 111 height 9
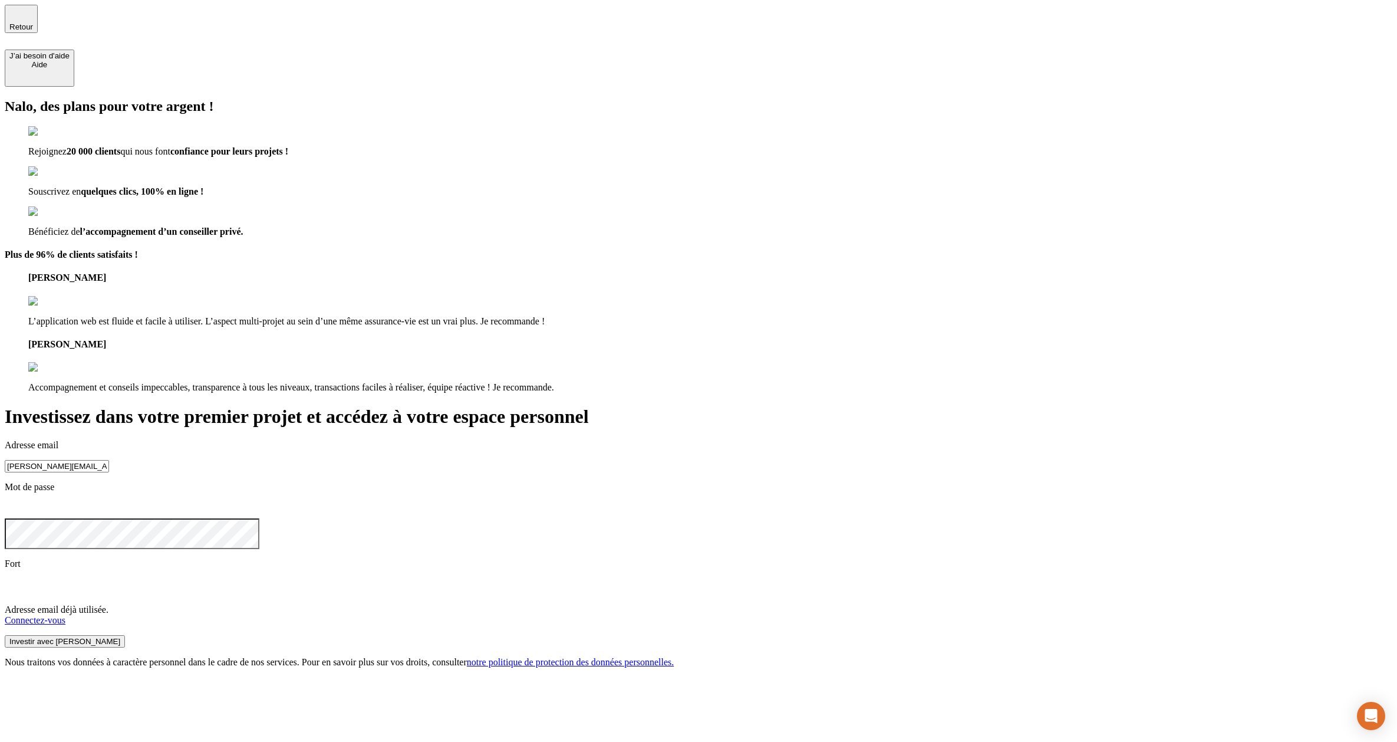
click at [65, 615] on link "Connectez-vous" at bounding box center [35, 620] width 61 height 10
click at [65, 614] on link "Connectez-vous" at bounding box center [35, 619] width 61 height 10
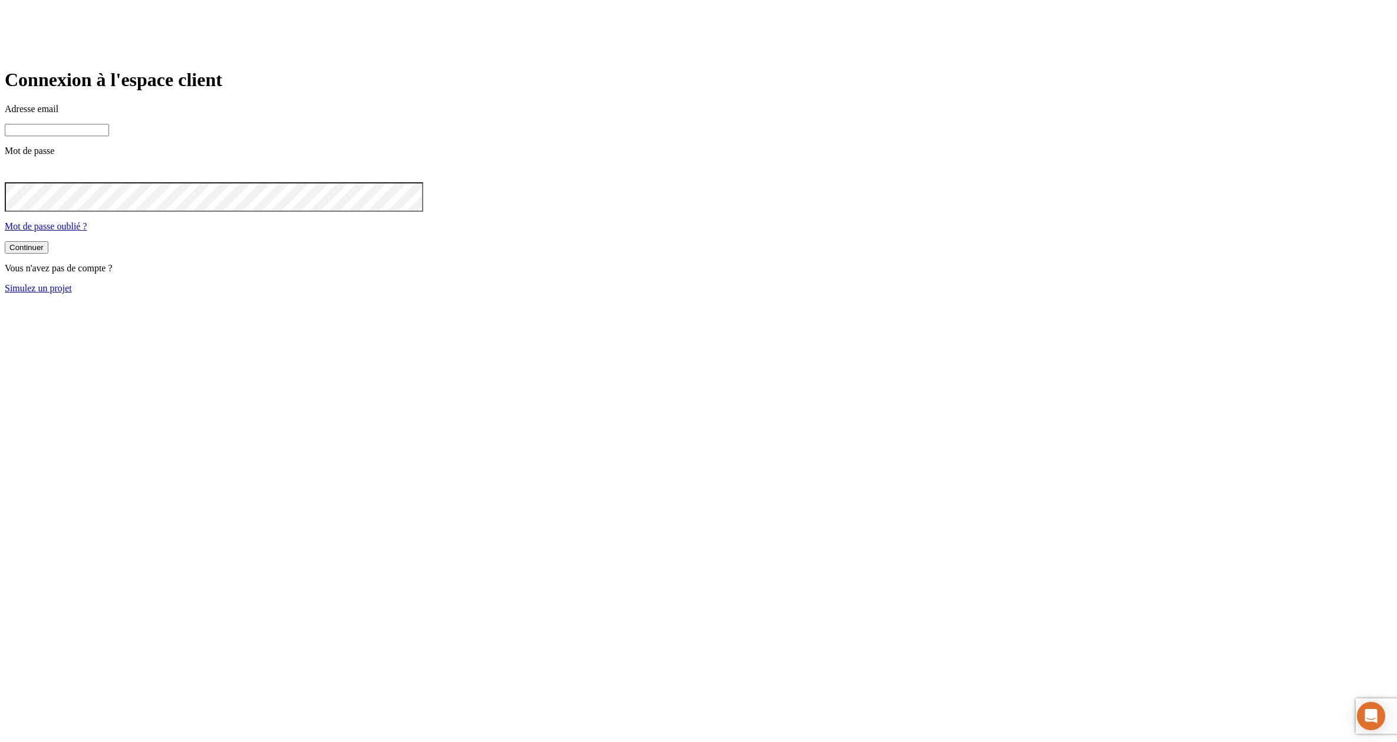
click at [109, 136] on input at bounding box center [57, 130] width 104 height 12
type input "[PERSON_NAME][EMAIL_ADDRESS][DOMAIN_NAME]"
click at [87, 231] on link "Mot de passe oublié ?" at bounding box center [46, 226] width 83 height 10
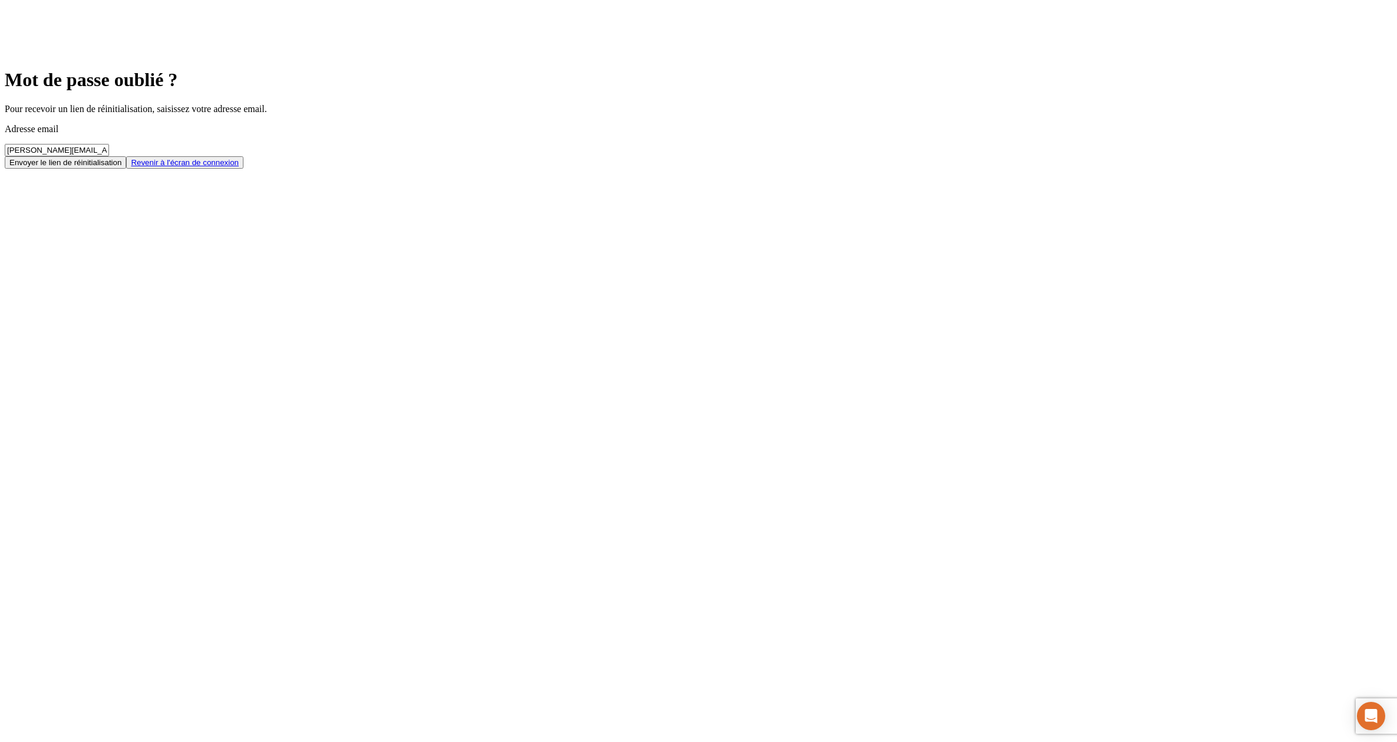
click at [121, 167] on div "Envoyer le lien de réinitialisation" at bounding box center [65, 162] width 112 height 9
click at [239, 167] on link "Revenir à l'écran de connexion" at bounding box center [185, 162] width 108 height 9
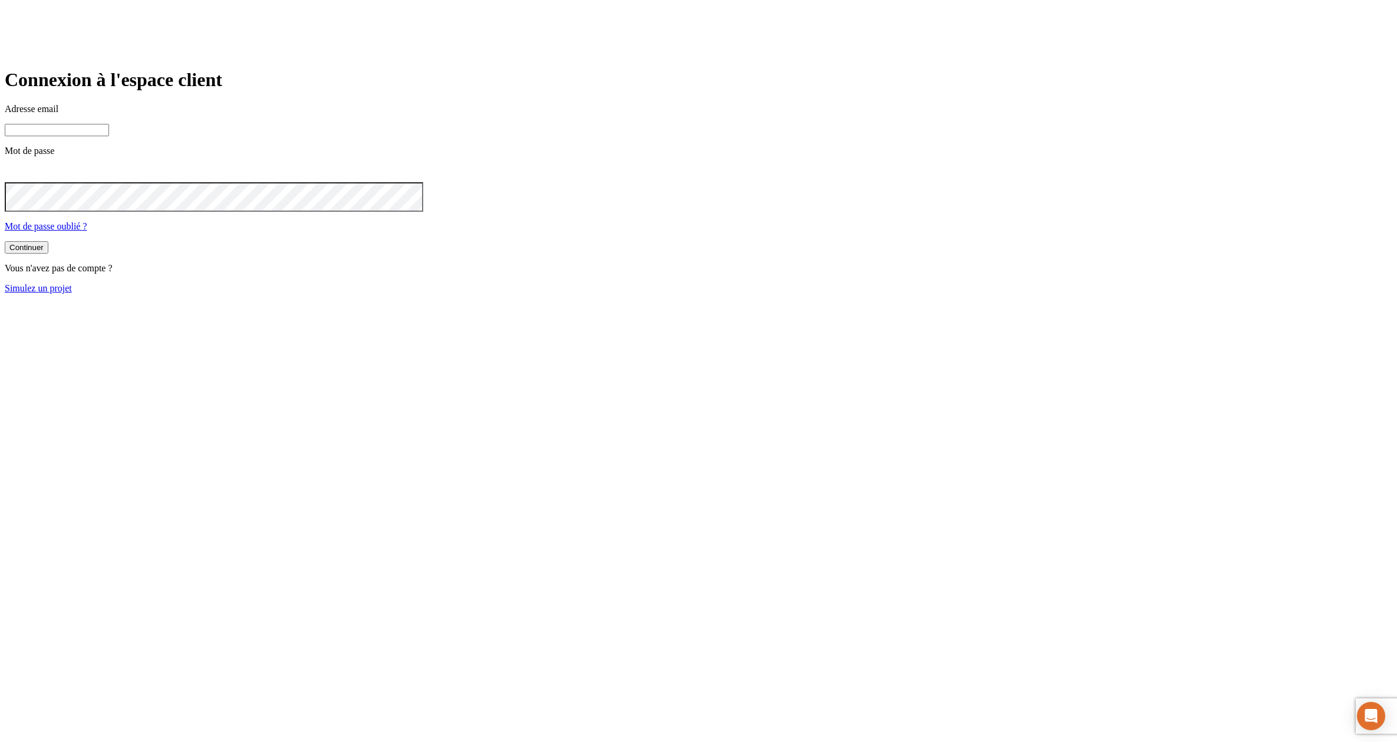
click at [109, 136] on input at bounding box center [57, 130] width 104 height 12
type input "[PERSON_NAME][EMAIL_ADDRESS][DOMAIN_NAME]"
click at [109, 136] on input at bounding box center [57, 130] width 104 height 12
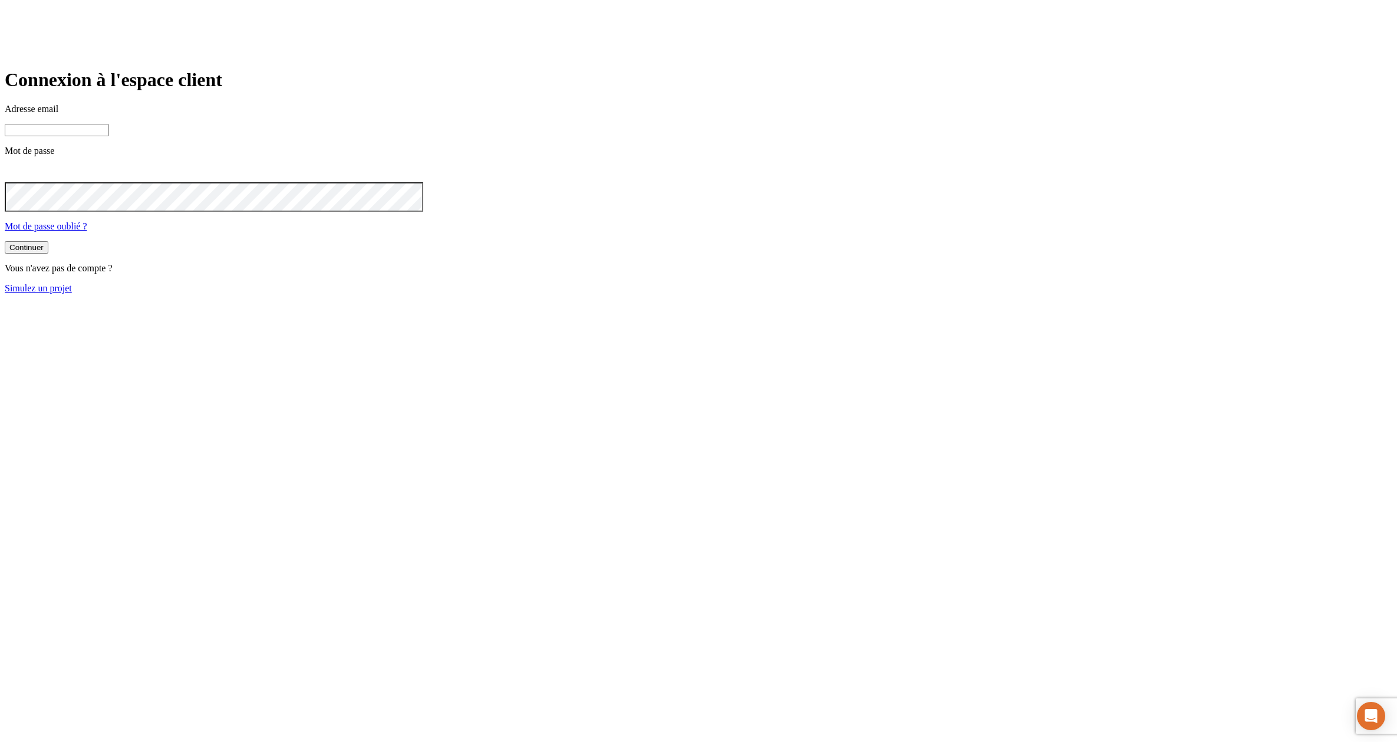
type input "[PERSON_NAME][EMAIL_ADDRESS][DOMAIN_NAME]"
